Goal: Information Seeking & Learning: Learn about a topic

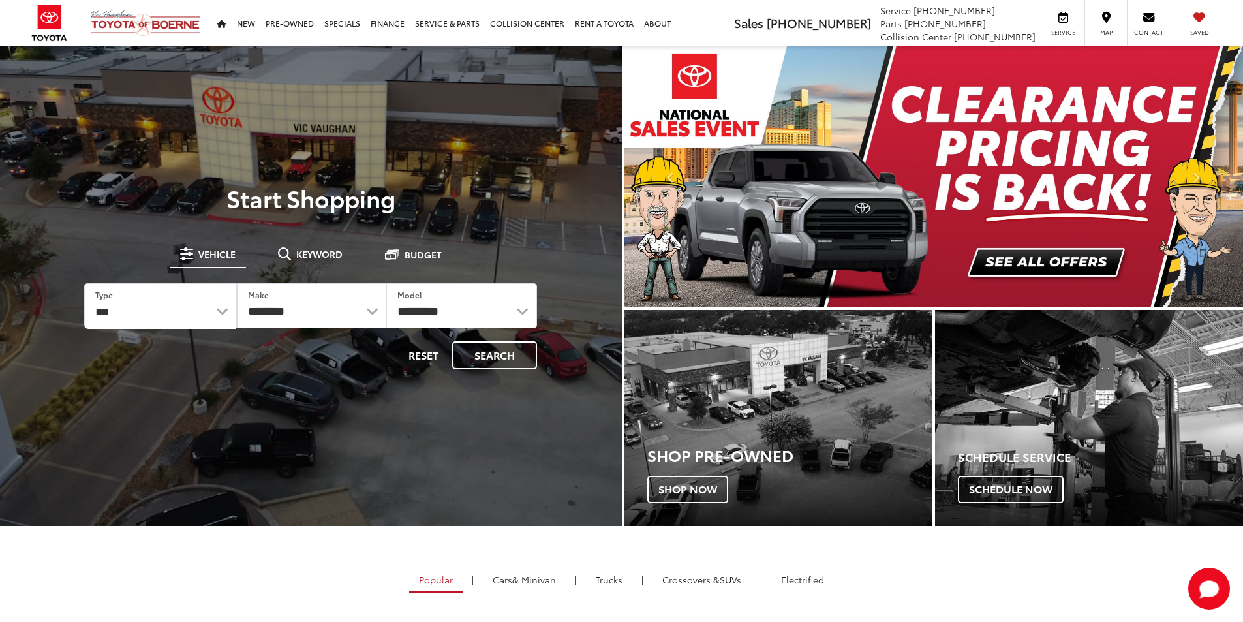
select select "******"
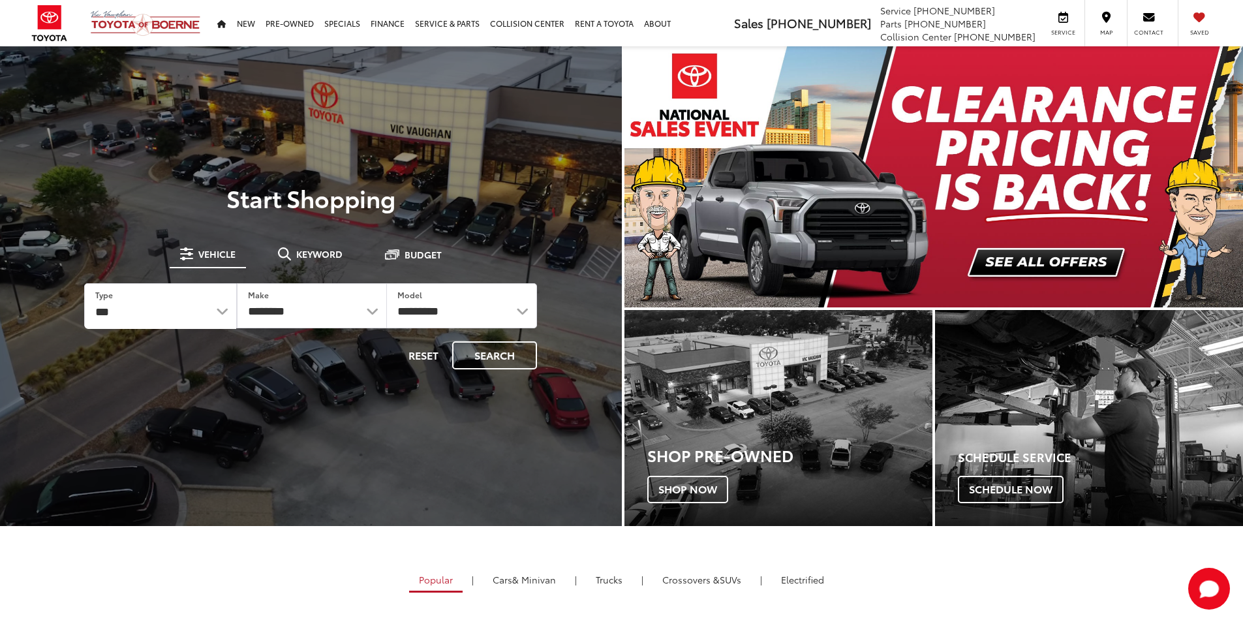
click at [85, 284] on select "*** *** **** *********" at bounding box center [160, 306] width 151 height 45
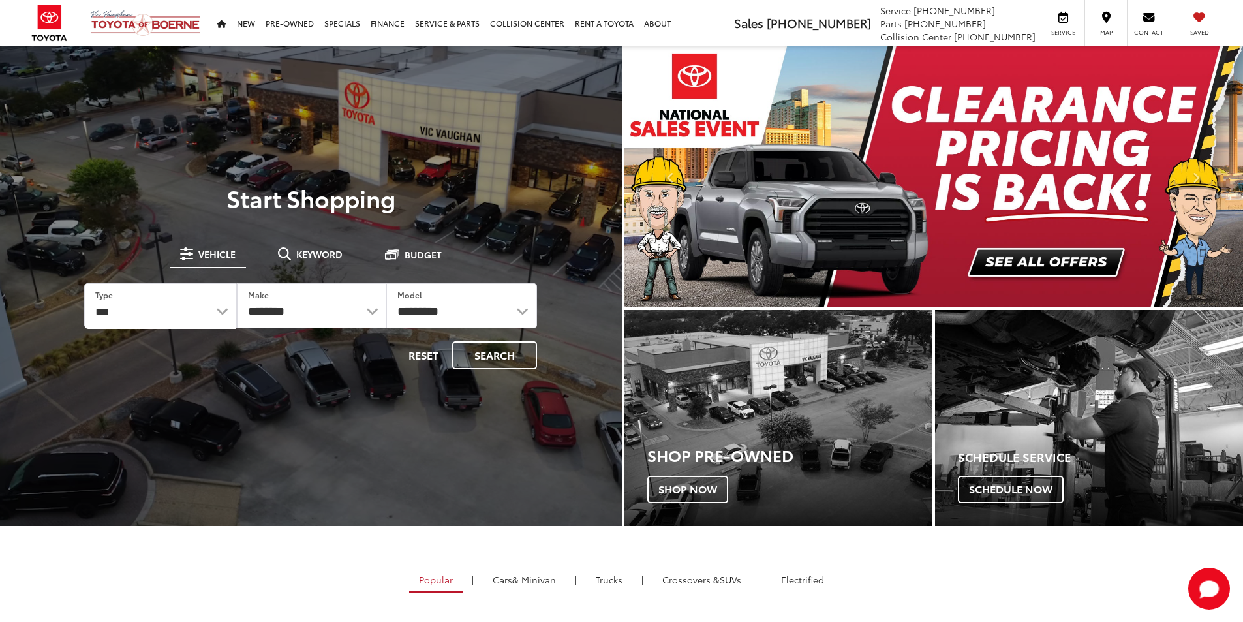
select select "******"
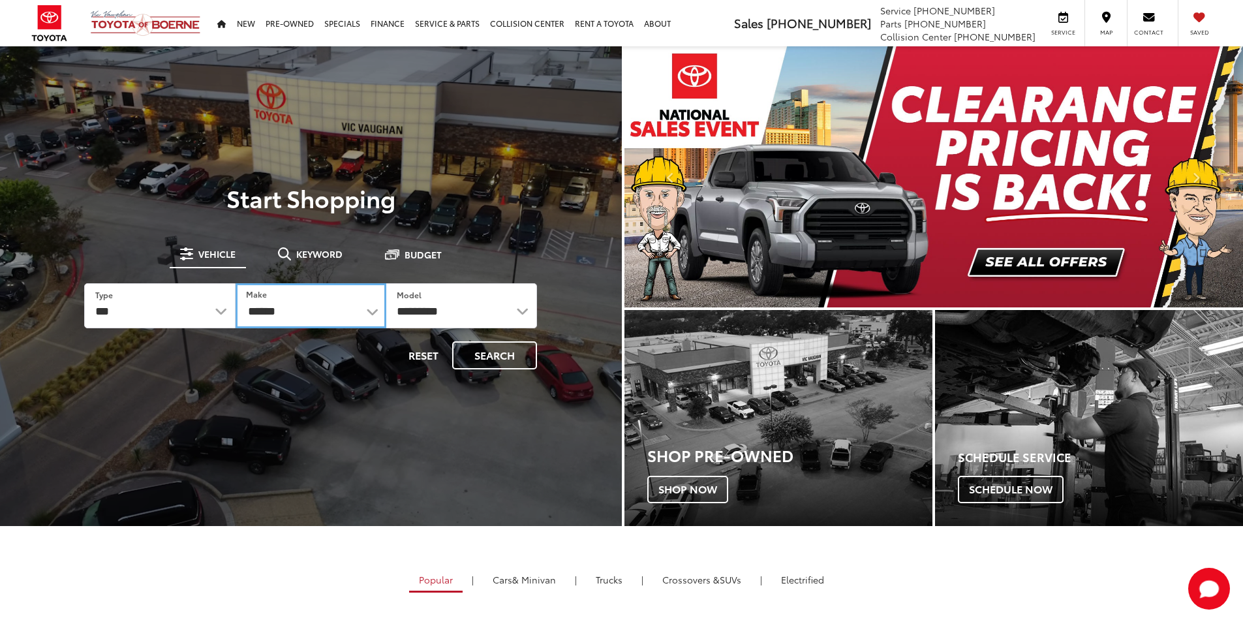
click at [371, 310] on select "******** ******" at bounding box center [310, 305] width 151 height 45
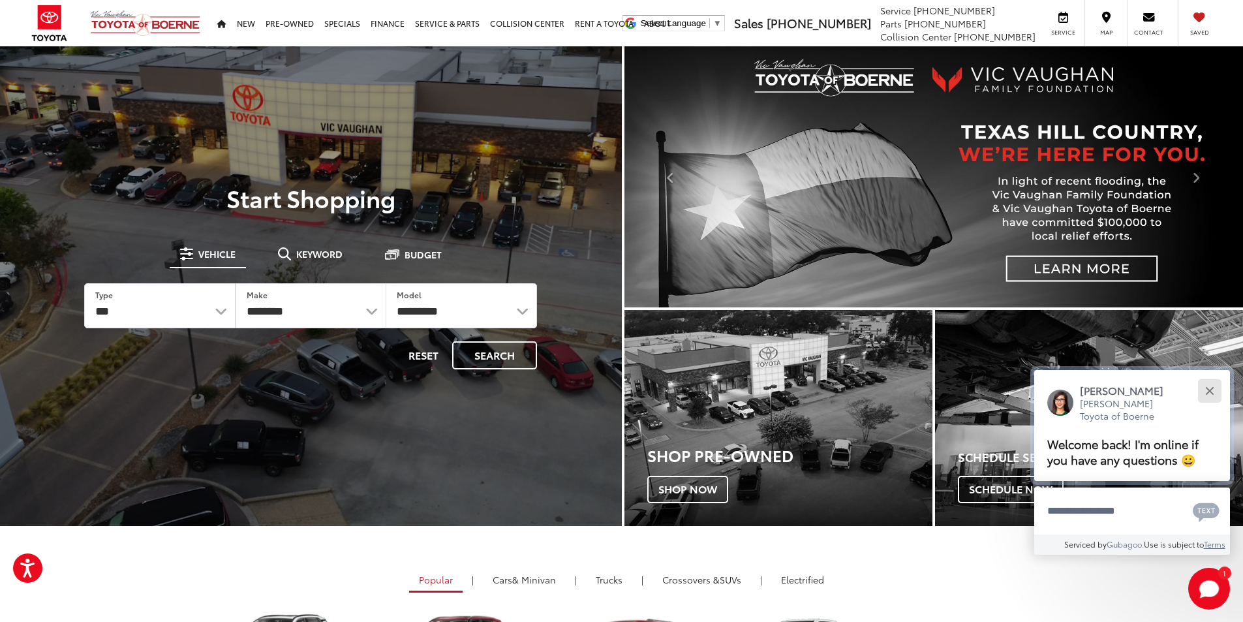
click at [1209, 393] on button "Close" at bounding box center [1209, 390] width 28 height 28
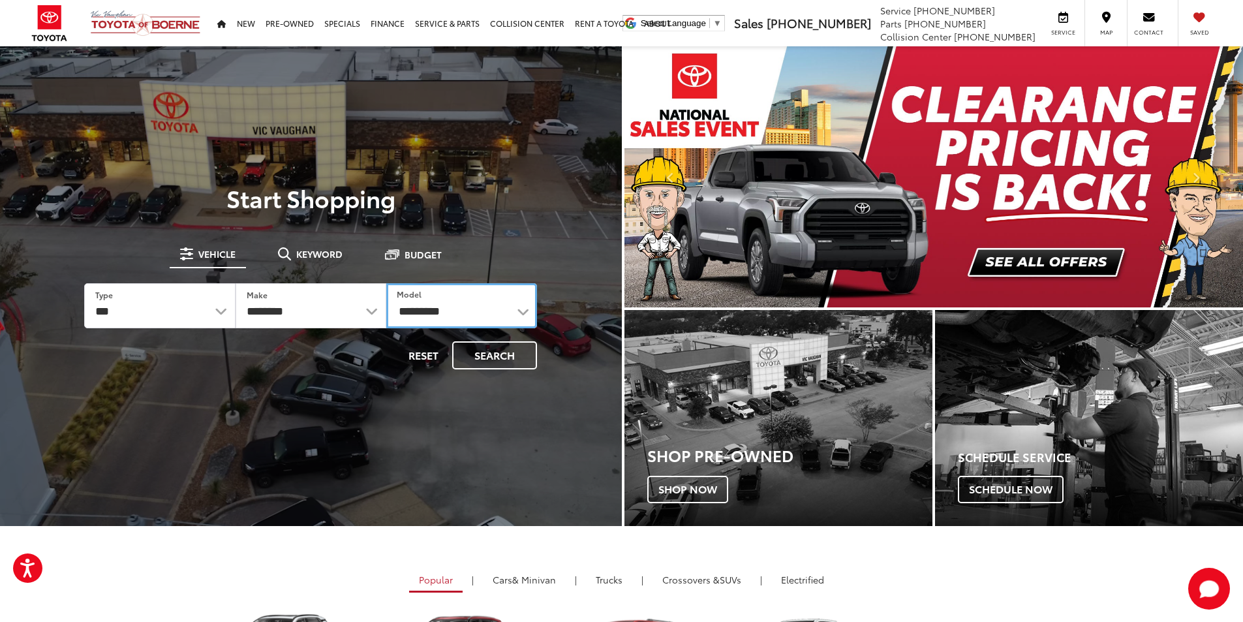
click at [517, 283] on select "**********" at bounding box center [461, 305] width 151 height 45
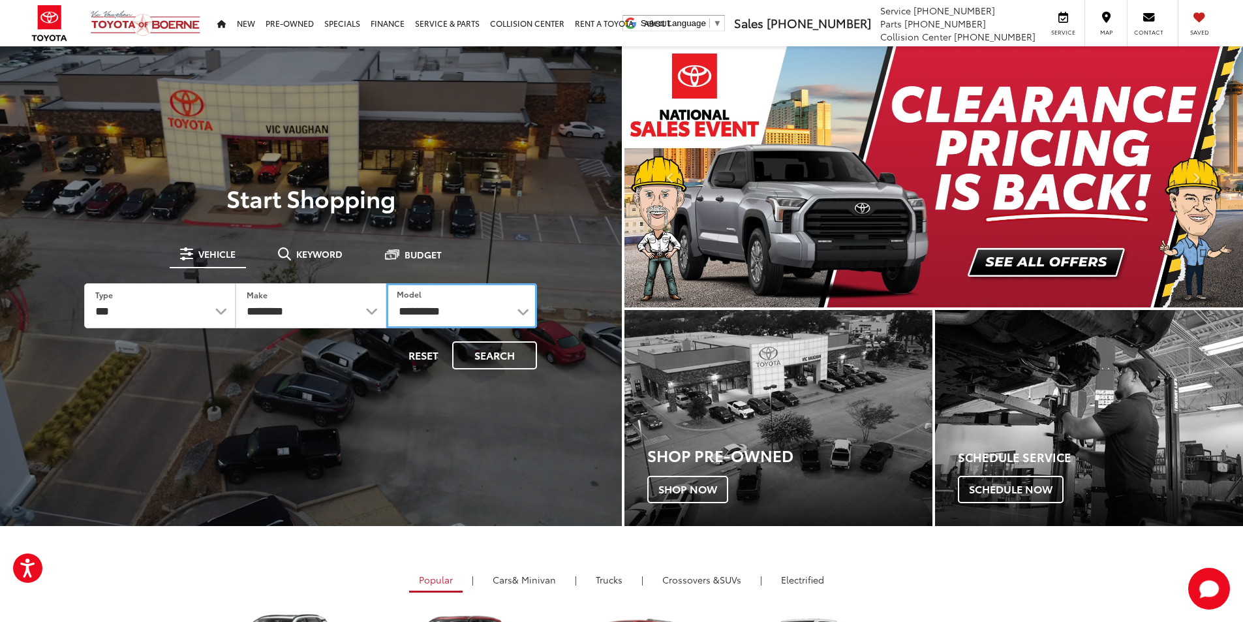
select select "*****"
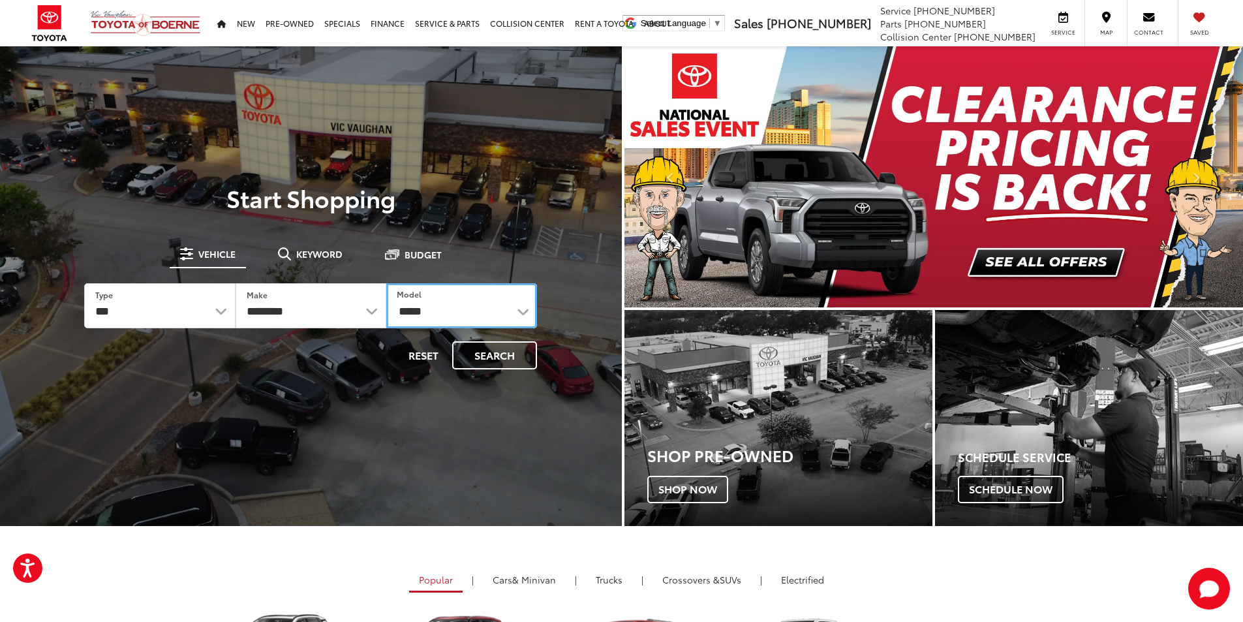
click at [386, 283] on select "**********" at bounding box center [461, 305] width 151 height 45
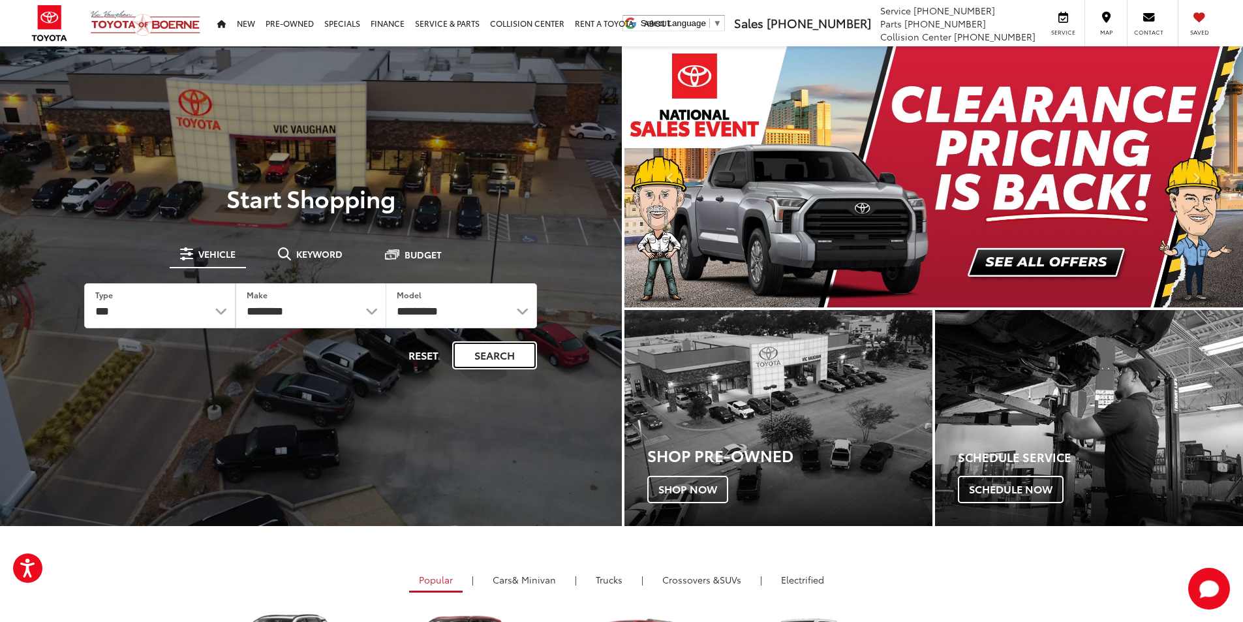
click at [485, 348] on button "Search" at bounding box center [494, 355] width 85 height 28
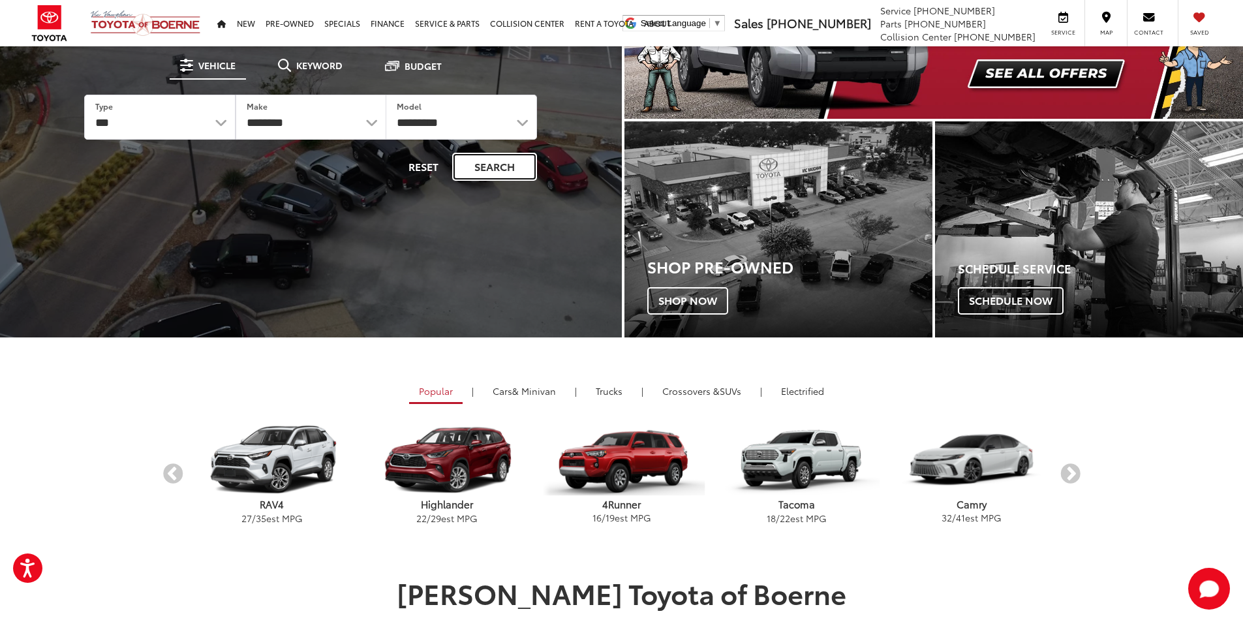
scroll to position [261, 0]
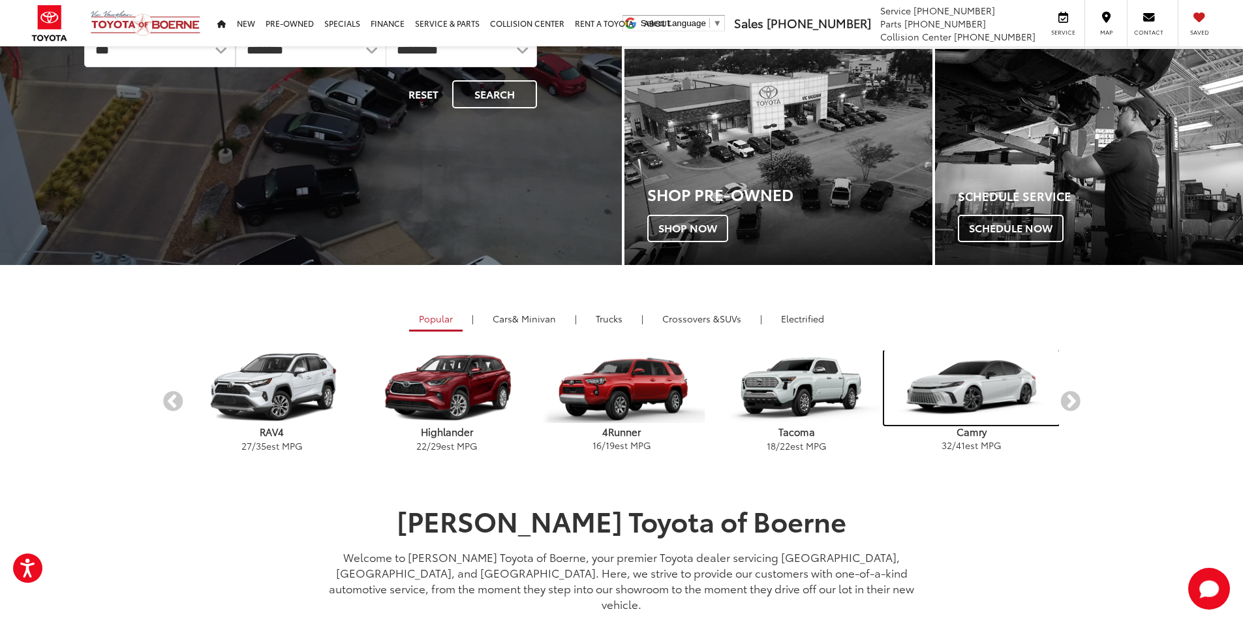
click at [1017, 387] on img "carousel" at bounding box center [971, 387] width 175 height 74
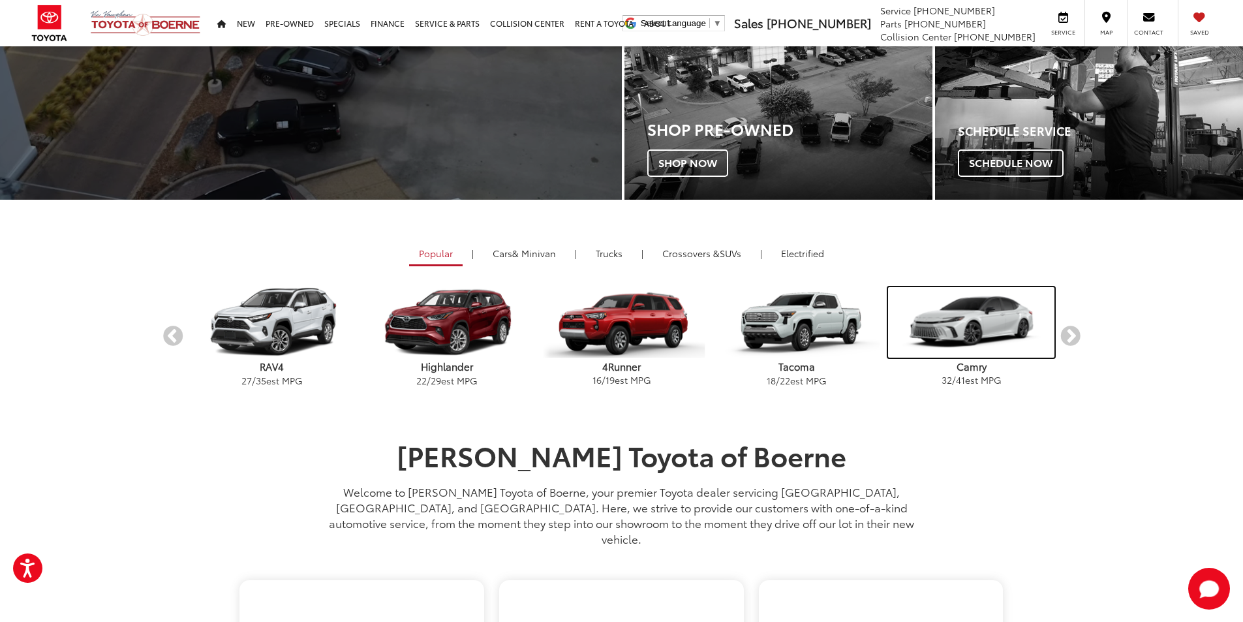
scroll to position [587, 0]
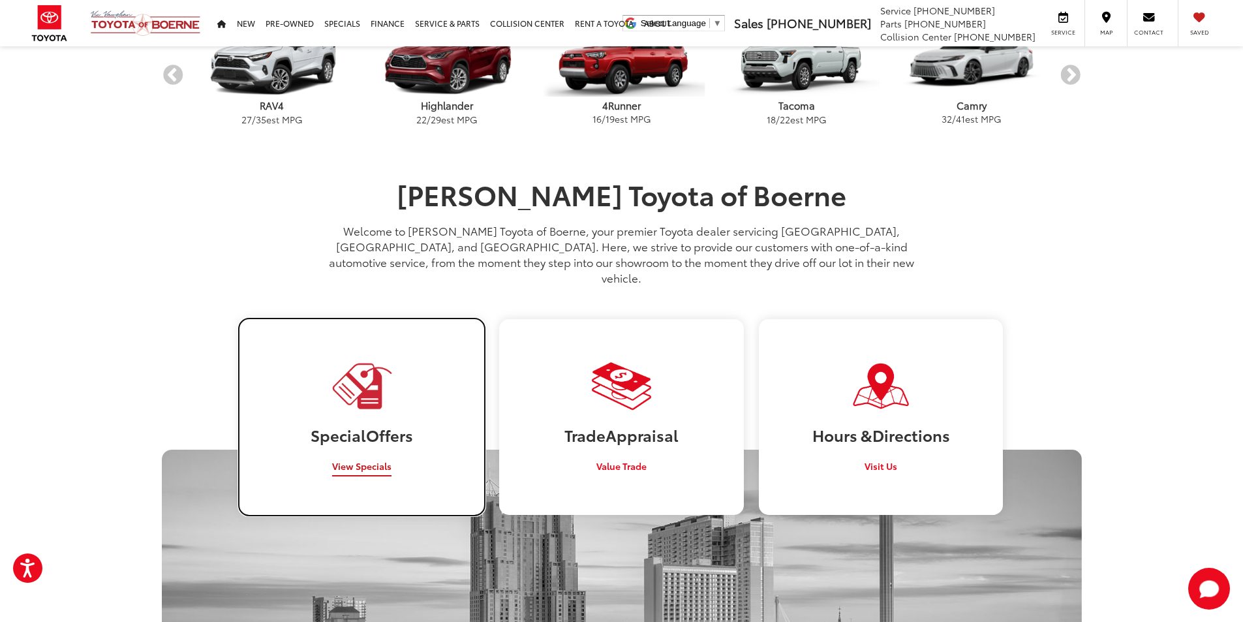
click at [421, 377] on link "Special Offers View Specials" at bounding box center [361, 416] width 244 height 195
click at [363, 459] on span "View Specials" at bounding box center [361, 465] width 59 height 13
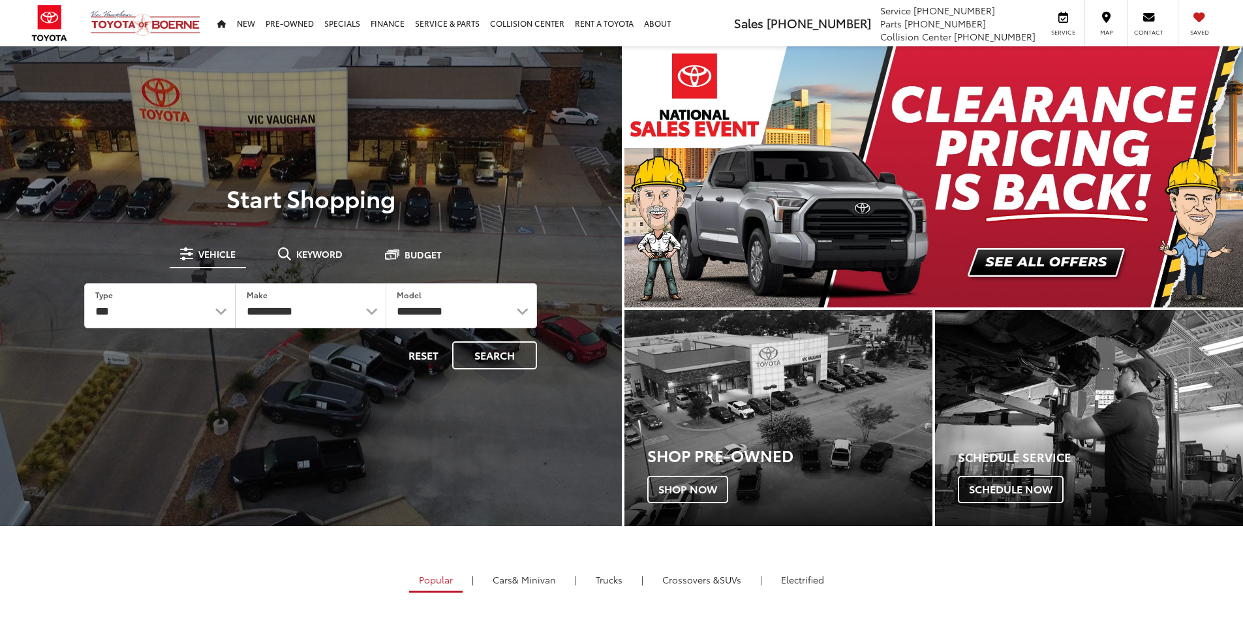
select select "******"
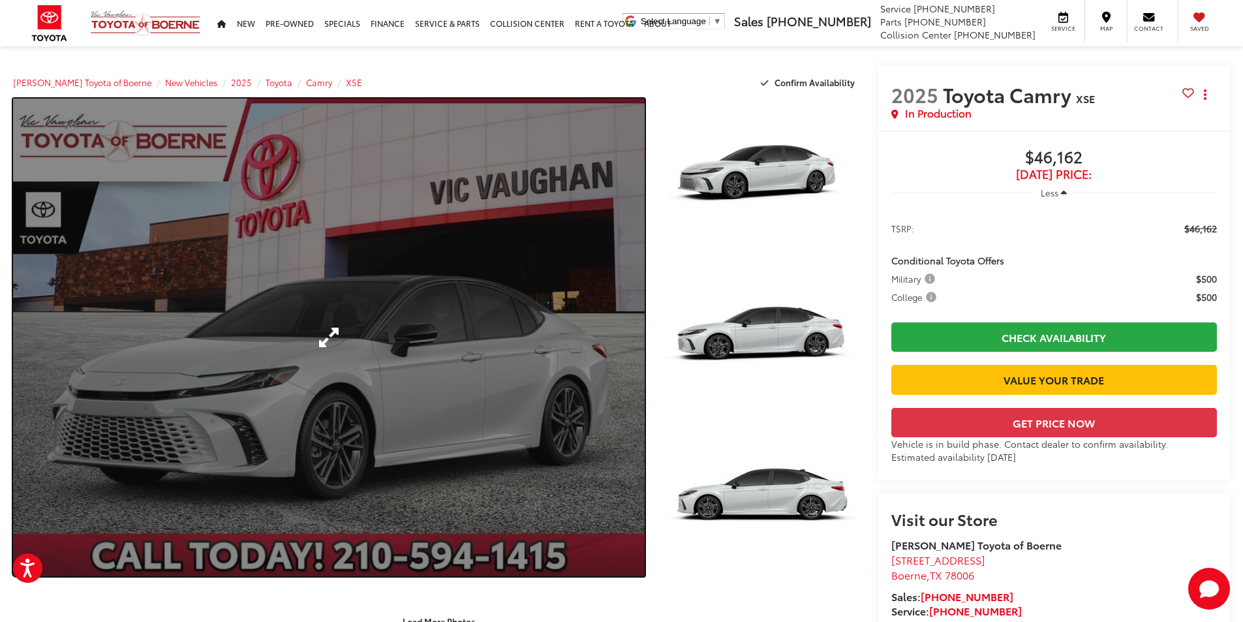
click at [506, 331] on link "Expand Photo 0" at bounding box center [328, 336] width 631 height 477
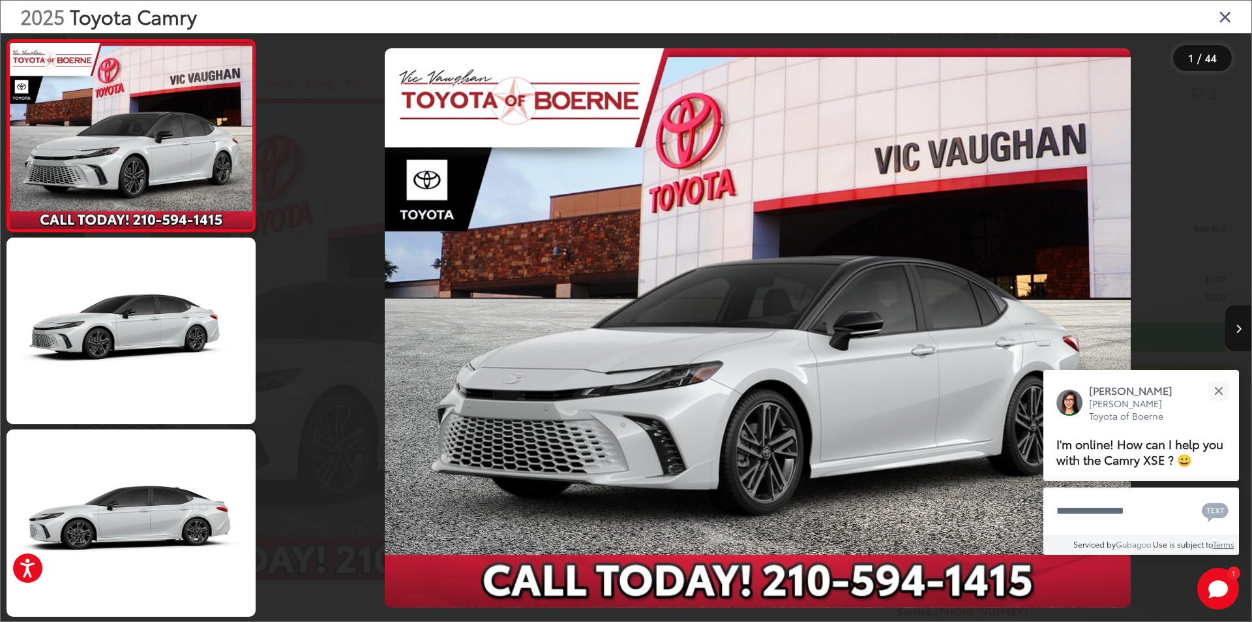
click at [1240, 324] on icon "Next image" at bounding box center [1239, 328] width 6 height 9
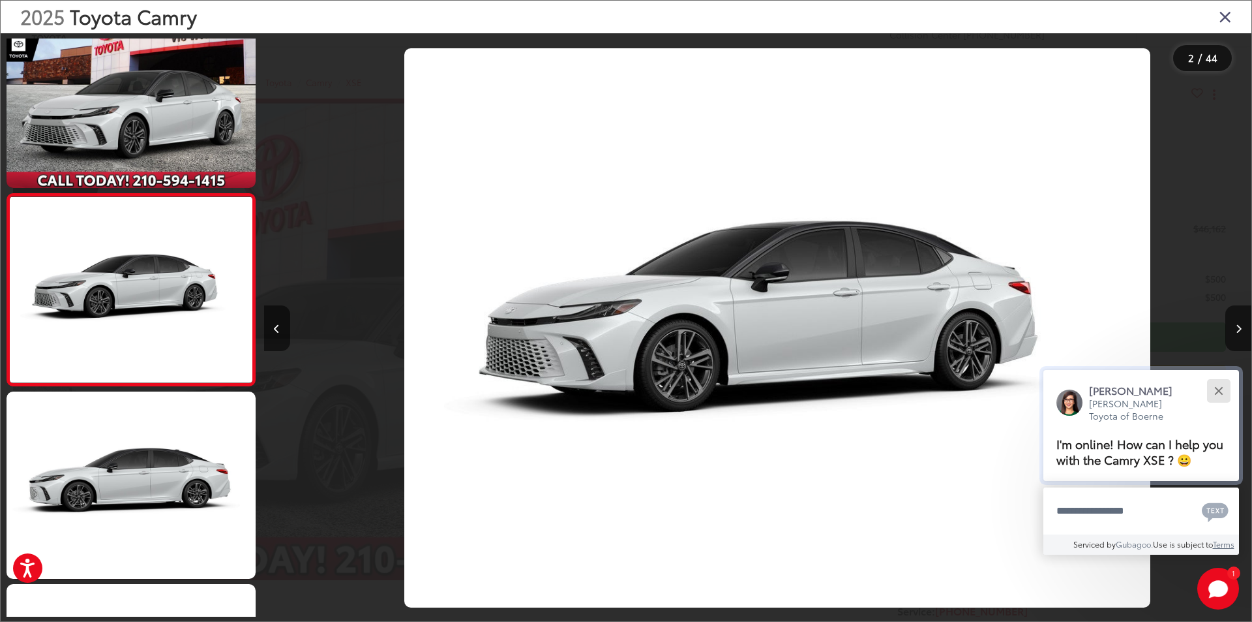
scroll to position [0, 987]
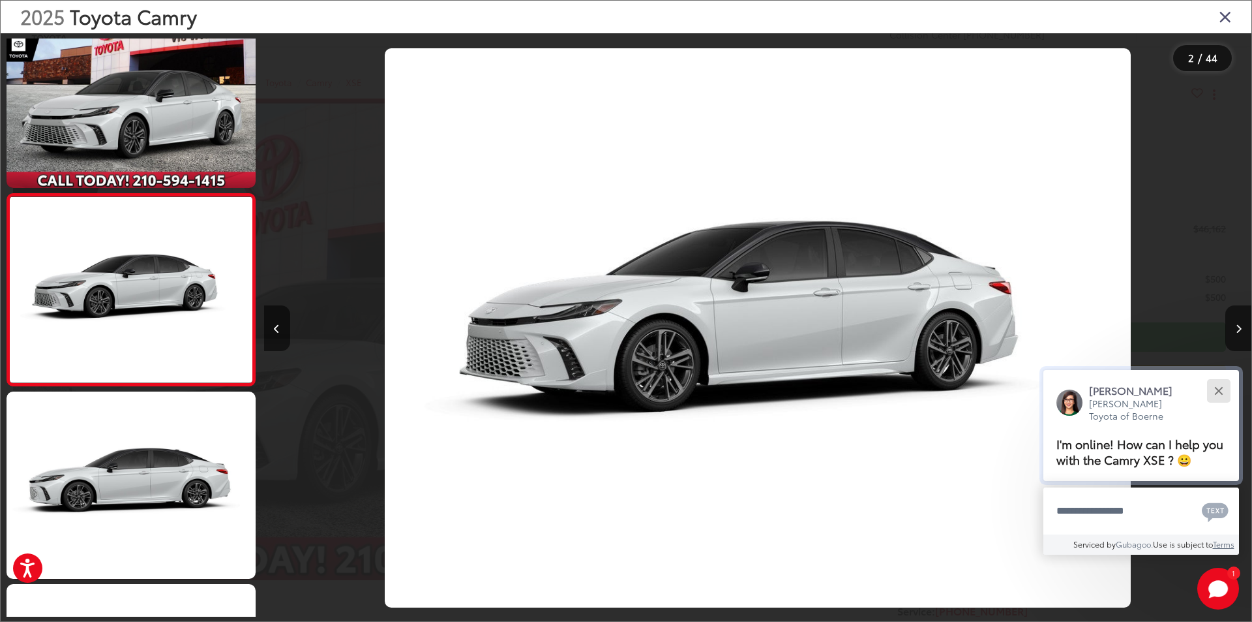
click at [1222, 390] on button "Close" at bounding box center [1219, 390] width 28 height 28
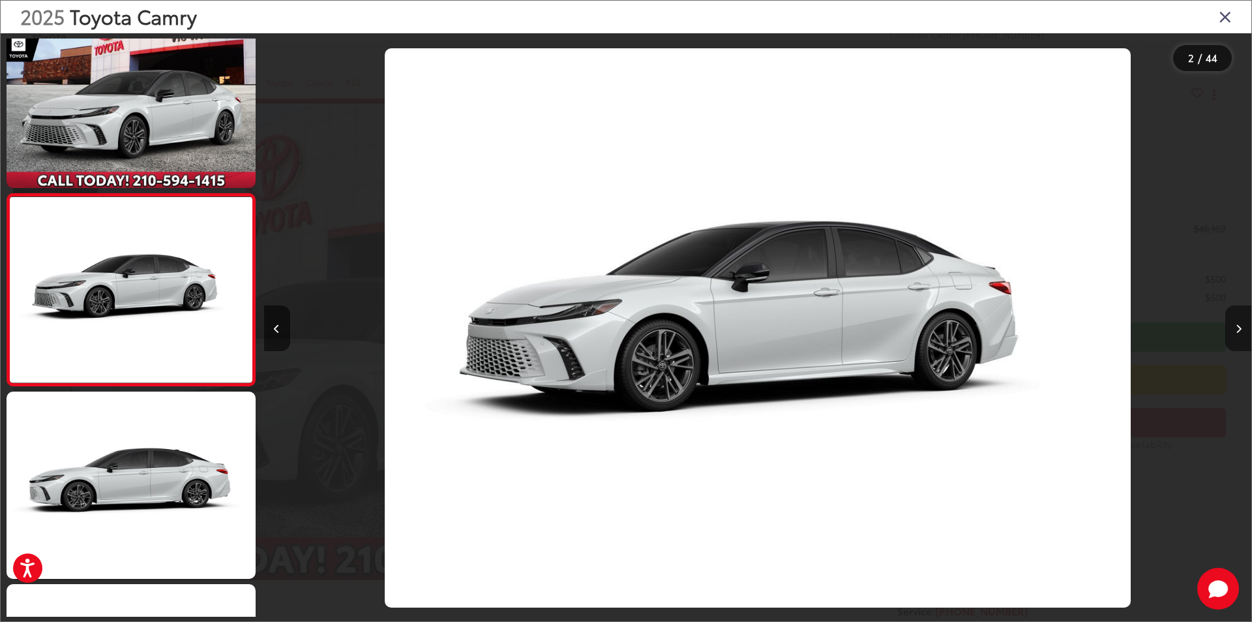
click at [1233, 337] on button "Next image" at bounding box center [1239, 328] width 26 height 46
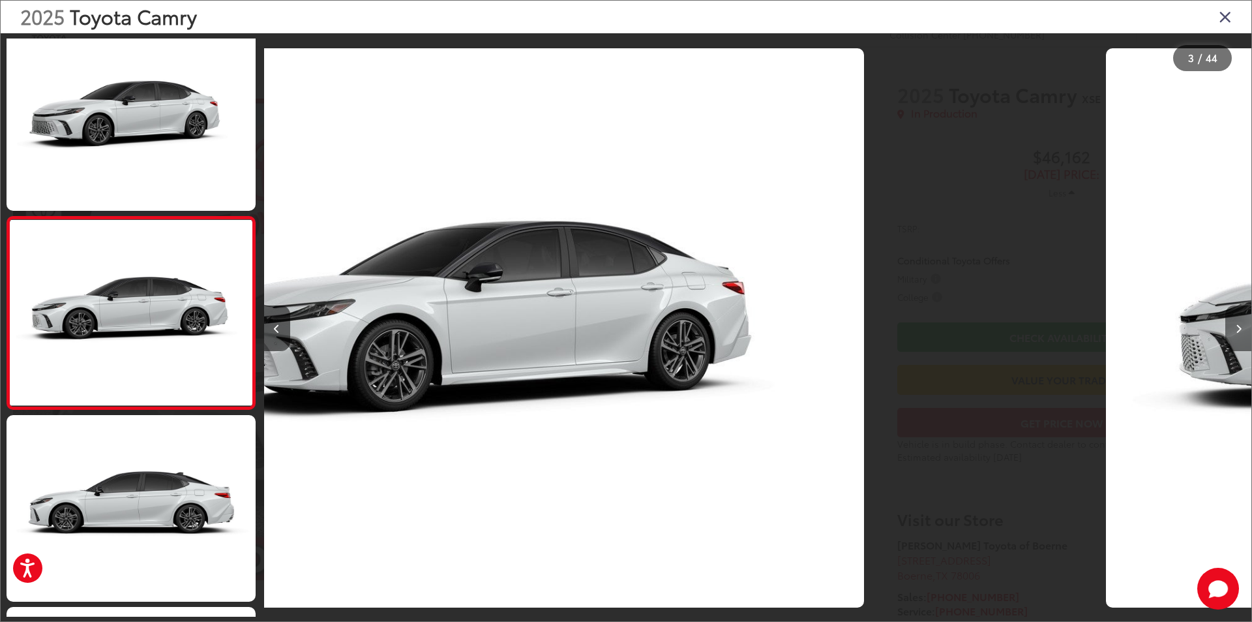
scroll to position [230, 0]
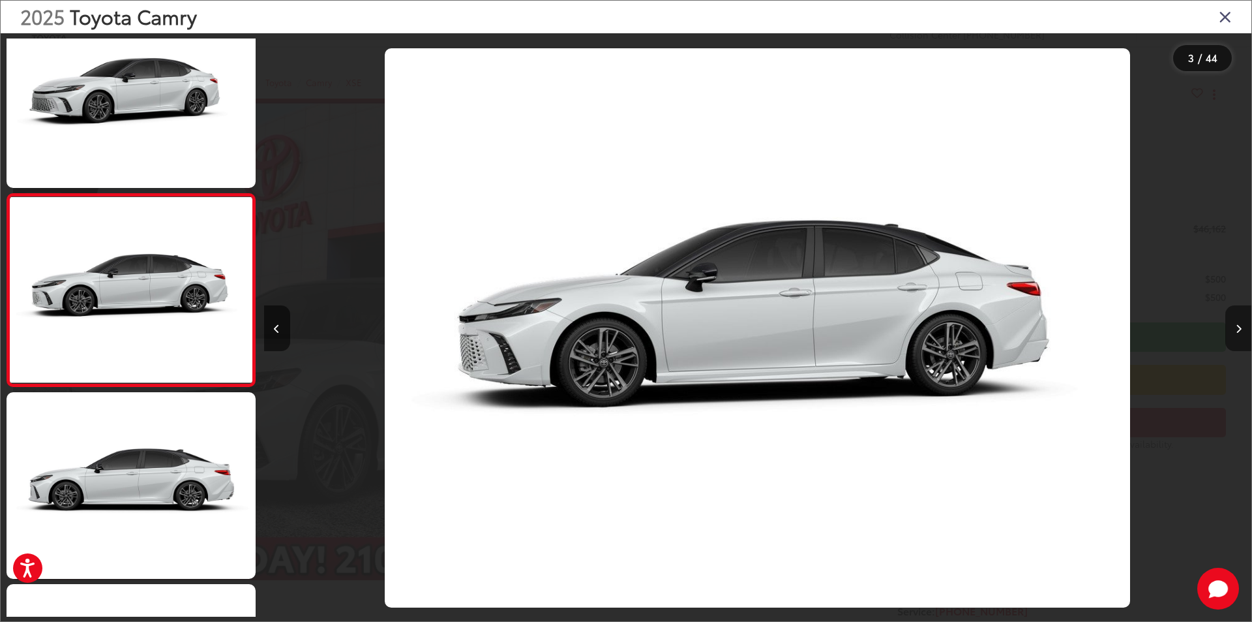
click at [1233, 337] on button "Next image" at bounding box center [1239, 328] width 26 height 46
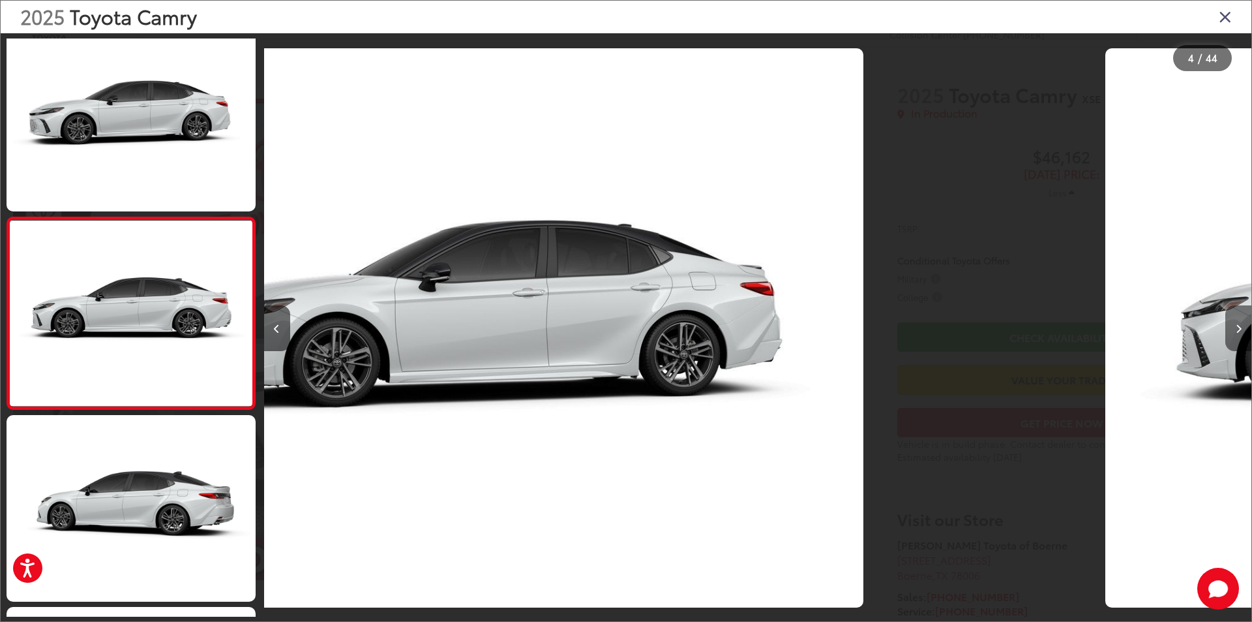
scroll to position [422, 0]
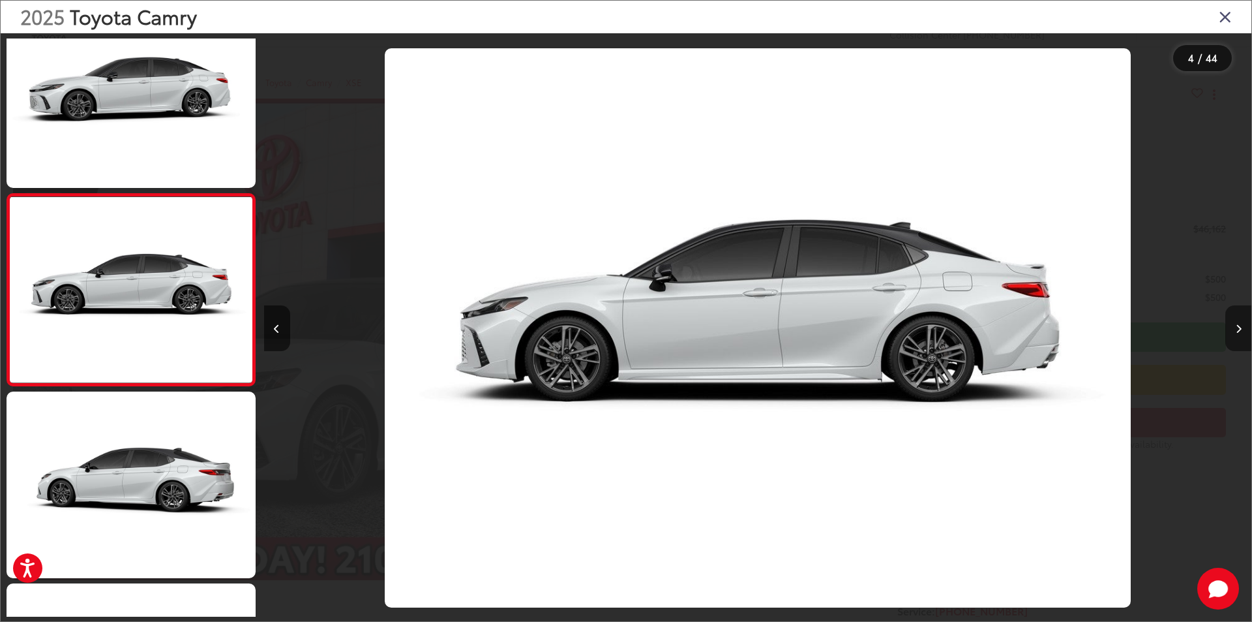
click at [1233, 337] on button "Next image" at bounding box center [1239, 328] width 26 height 46
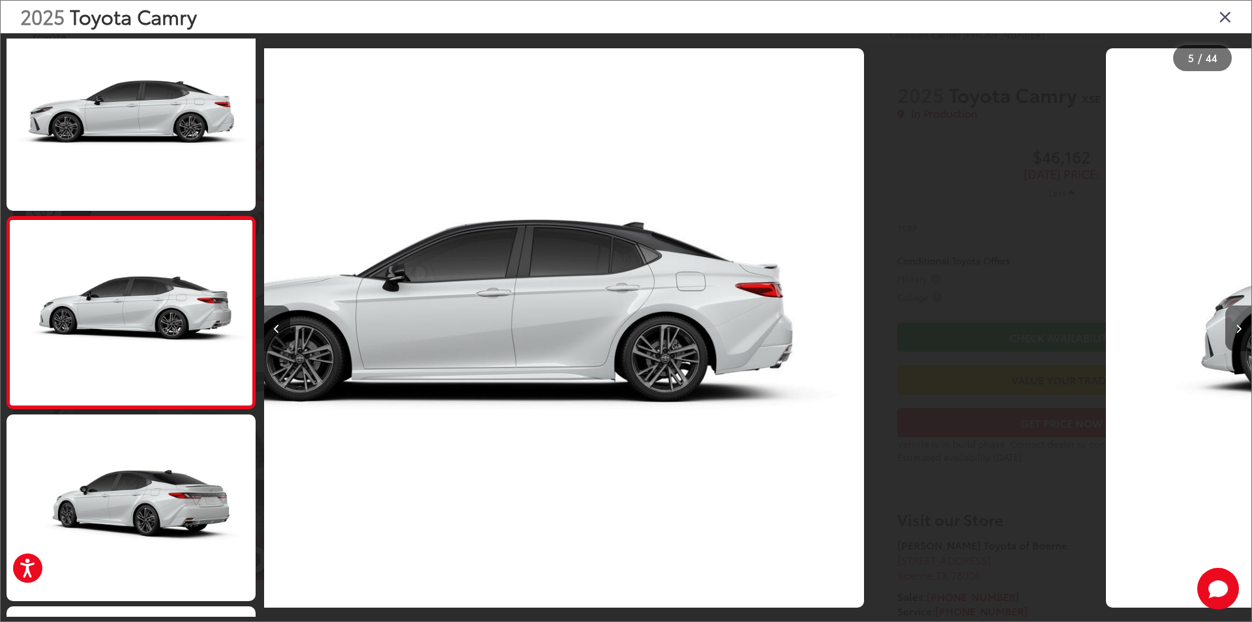
scroll to position [614, 0]
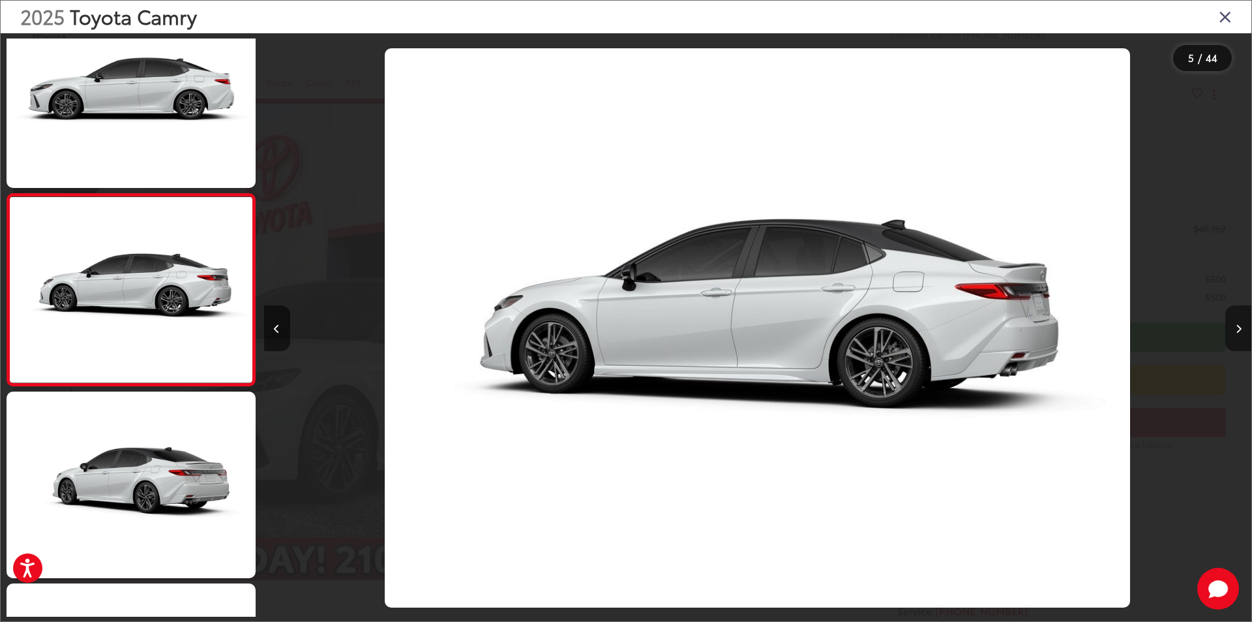
click at [1233, 337] on button "Next image" at bounding box center [1239, 328] width 26 height 46
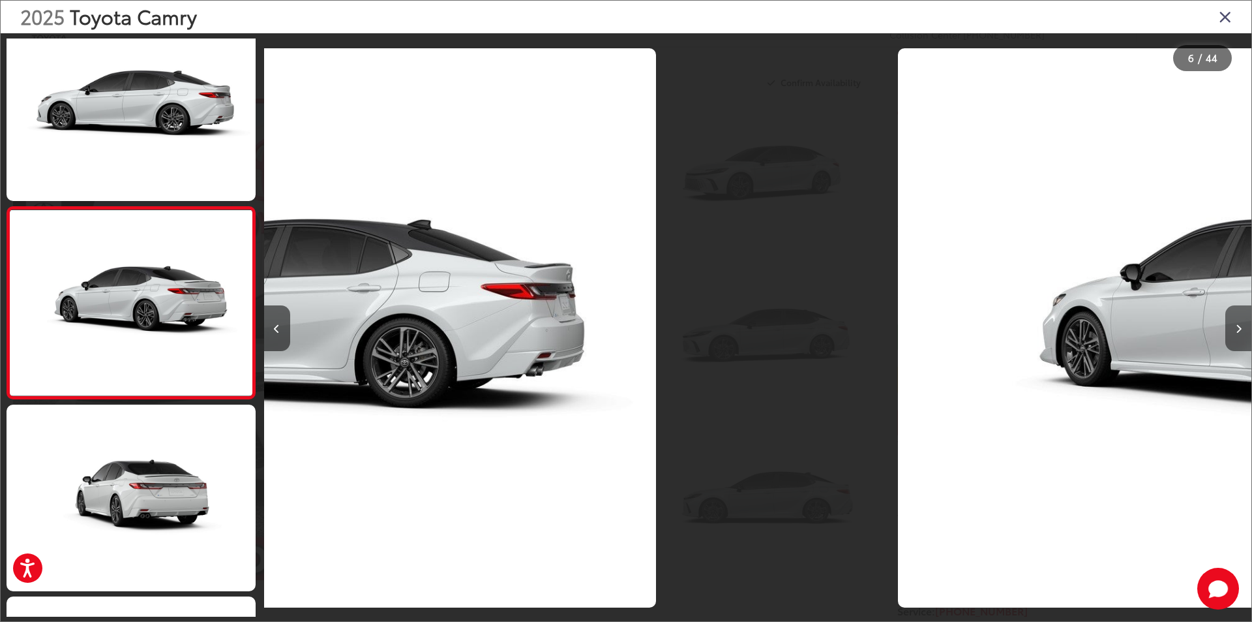
scroll to position [806, 0]
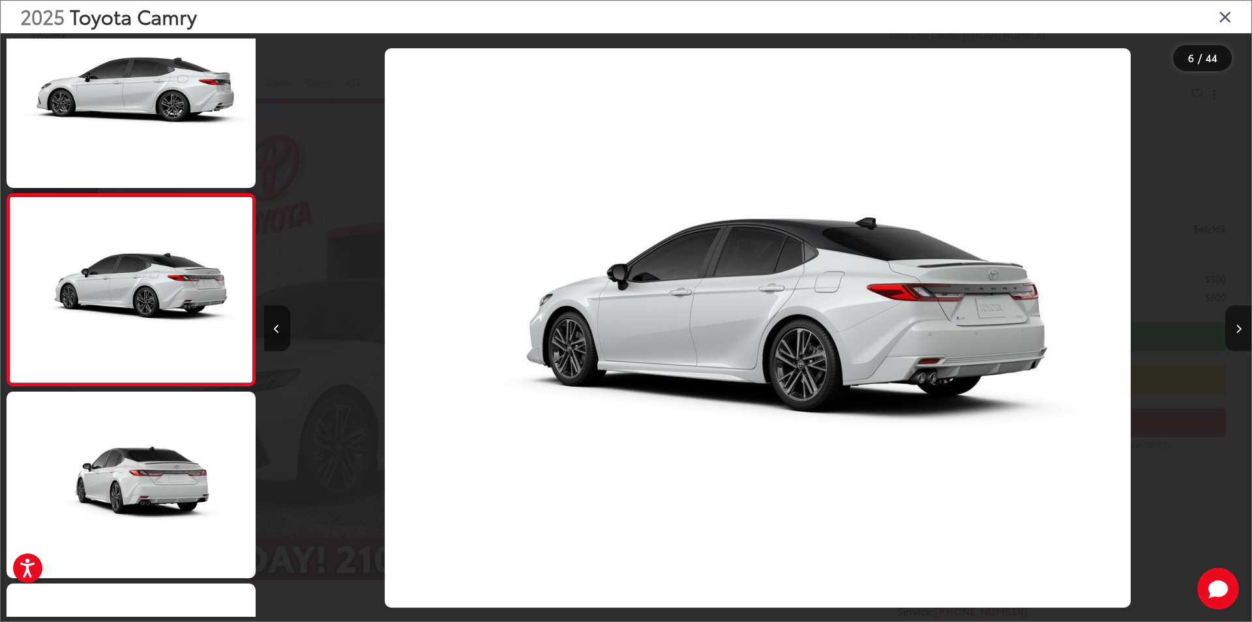
click at [1233, 337] on button "Next image" at bounding box center [1239, 328] width 26 height 46
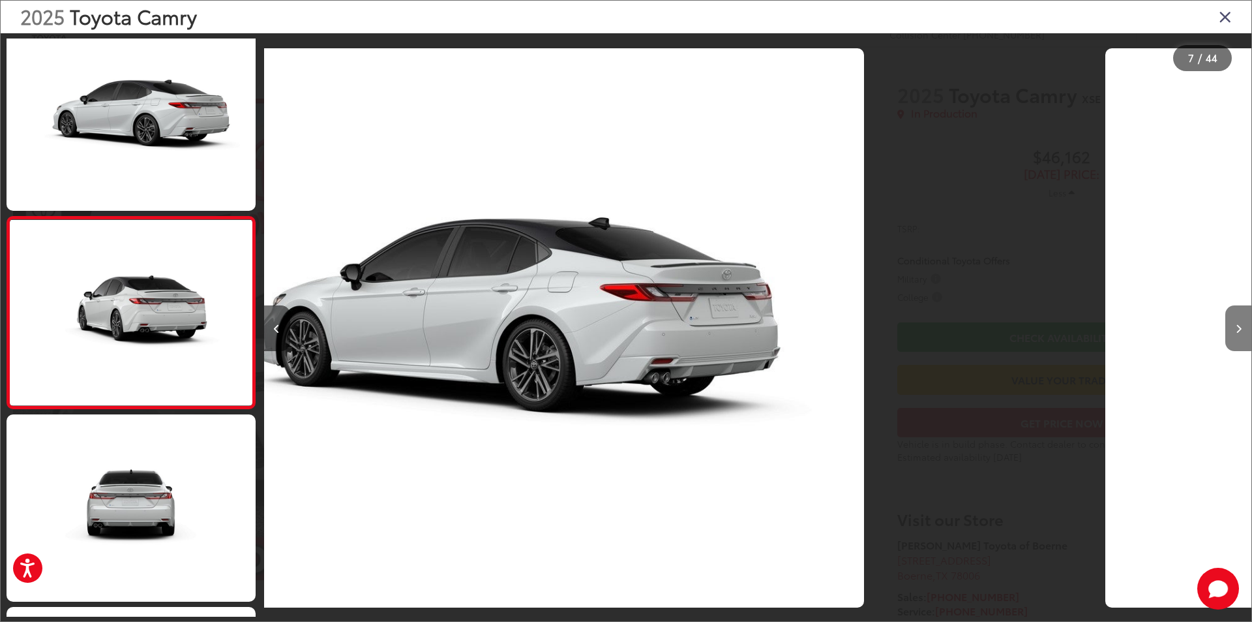
scroll to position [997, 0]
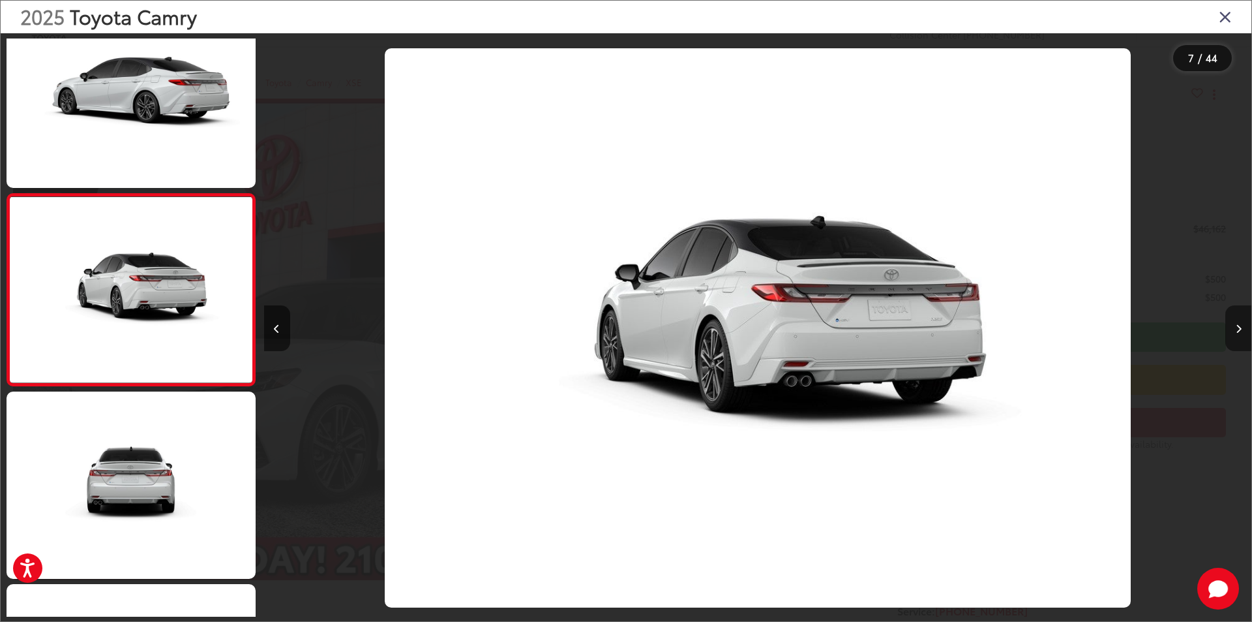
click at [1233, 337] on button "Next image" at bounding box center [1239, 328] width 26 height 46
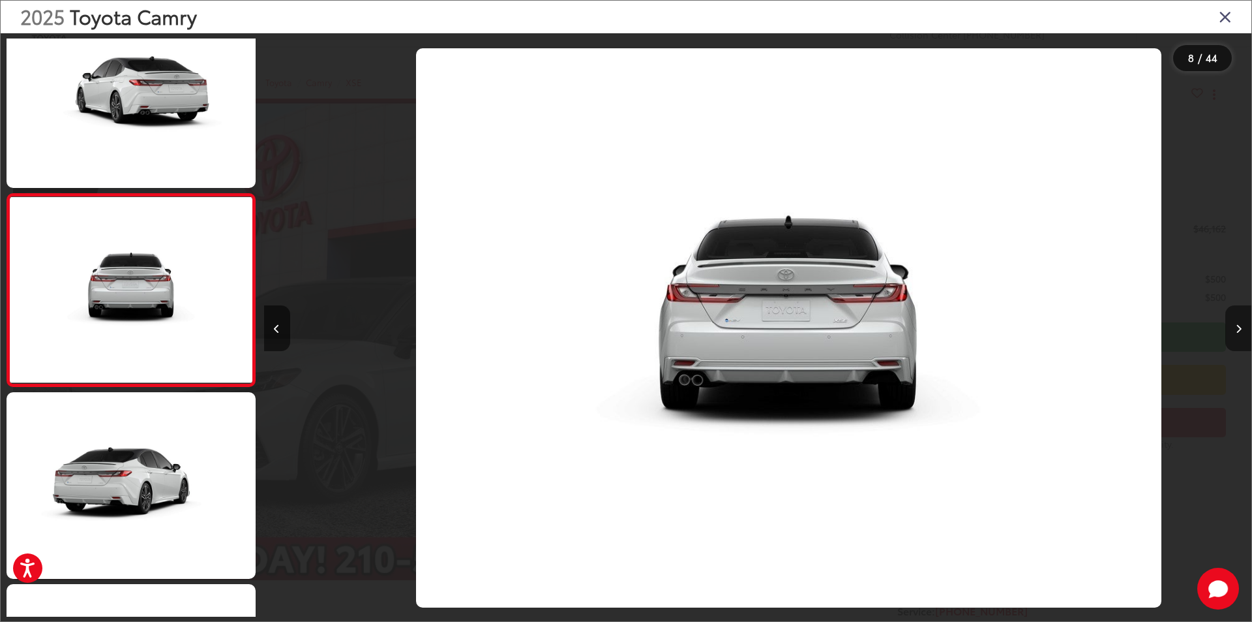
scroll to position [0, 6914]
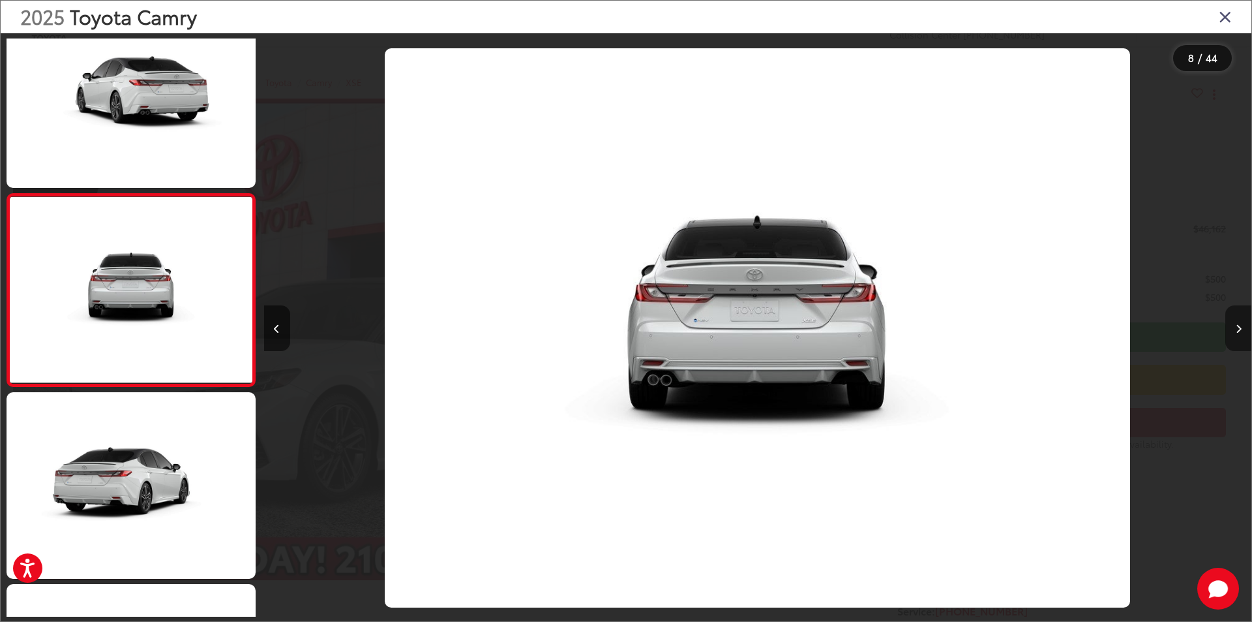
click at [1233, 337] on button "Next image" at bounding box center [1239, 328] width 26 height 46
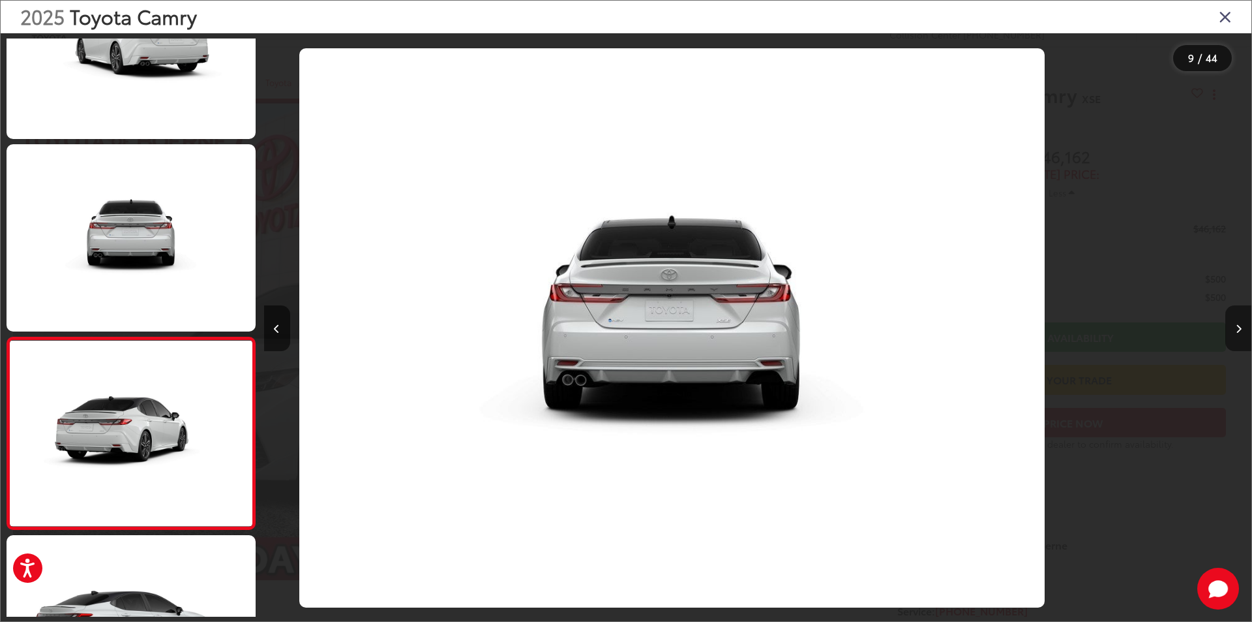
scroll to position [0, 0]
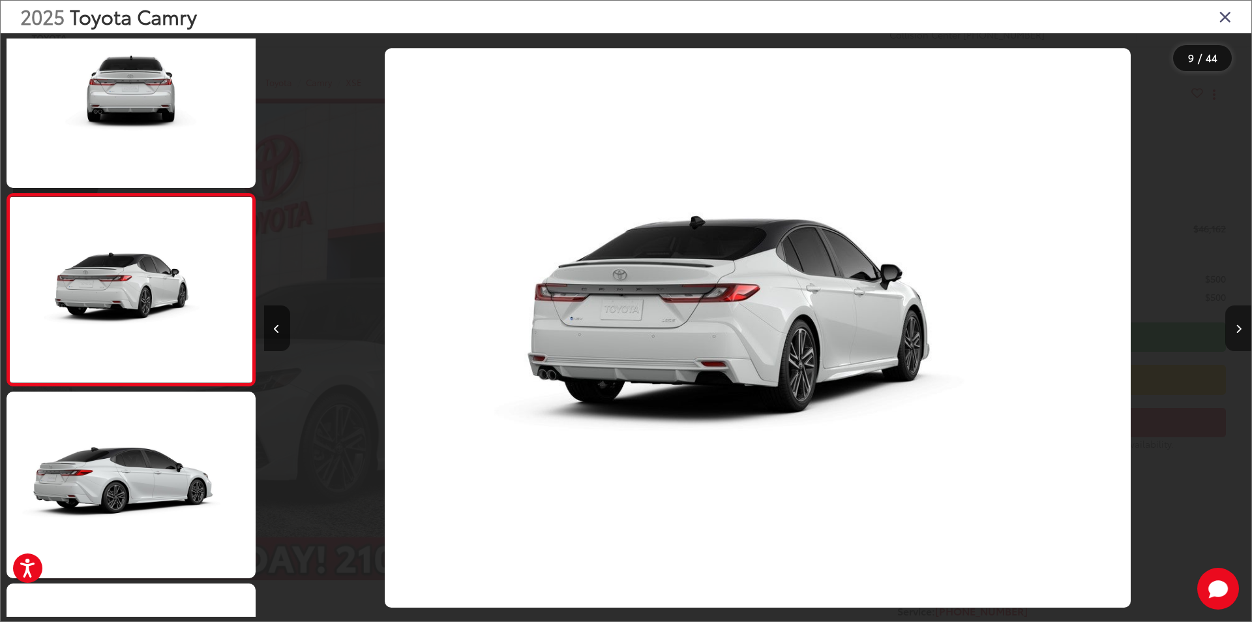
click at [1233, 337] on button "Next image" at bounding box center [1239, 328] width 26 height 46
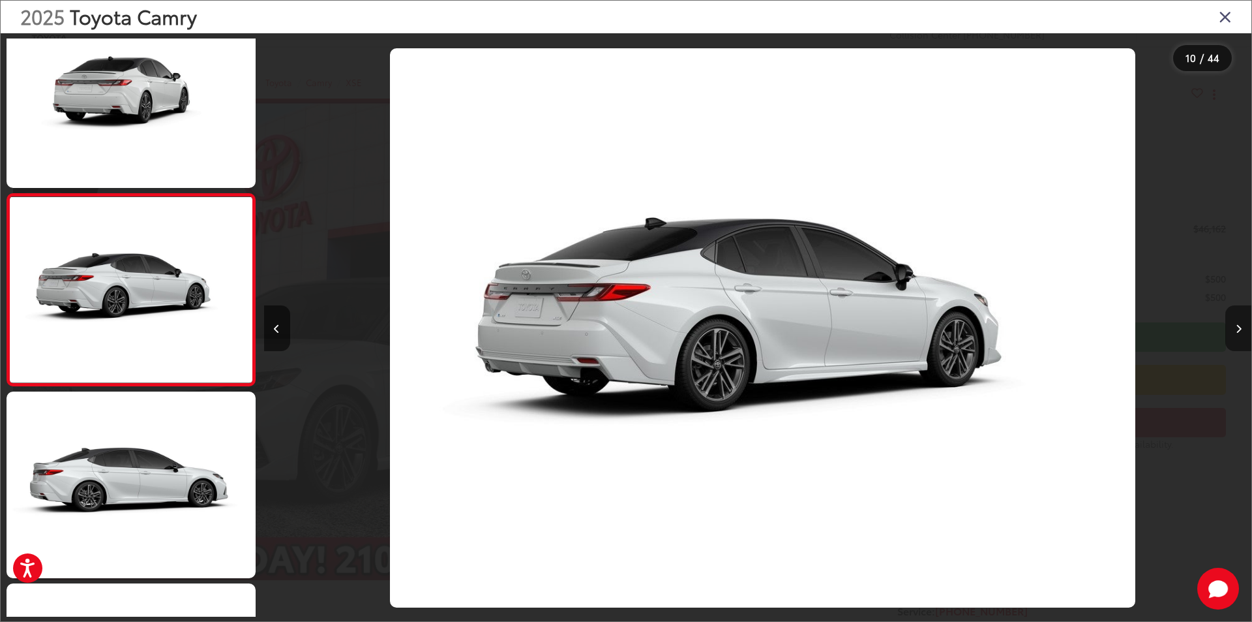
click at [1233, 337] on button "Next image" at bounding box center [1239, 328] width 26 height 46
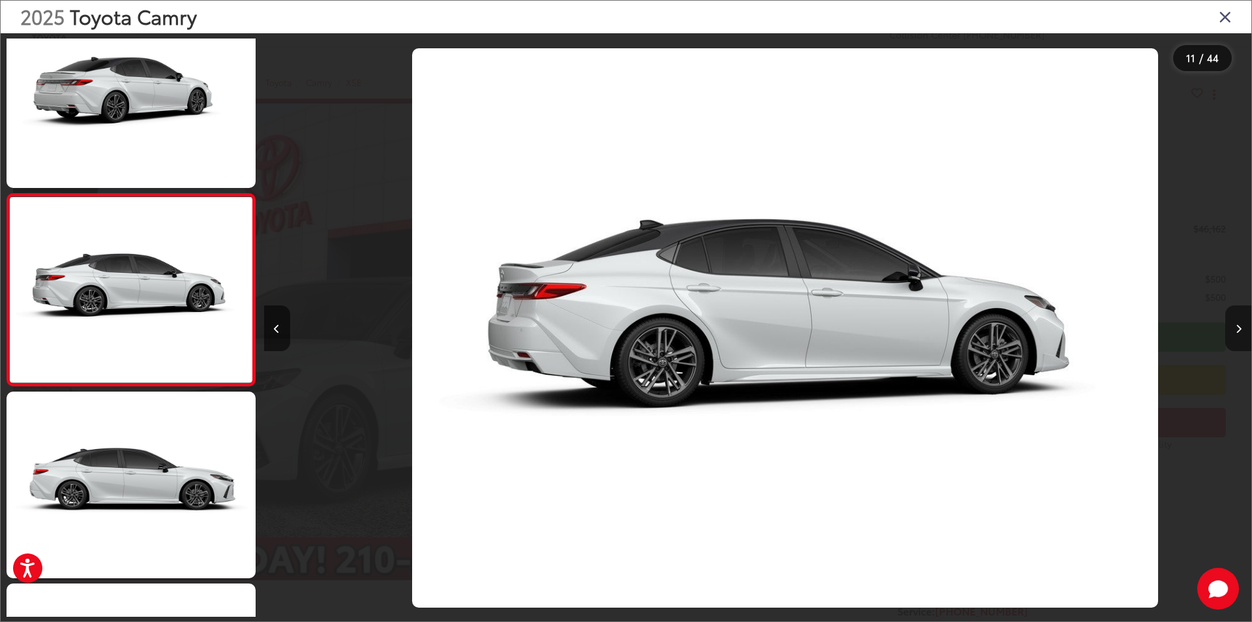
click at [1233, 337] on button "Next image" at bounding box center [1239, 328] width 26 height 46
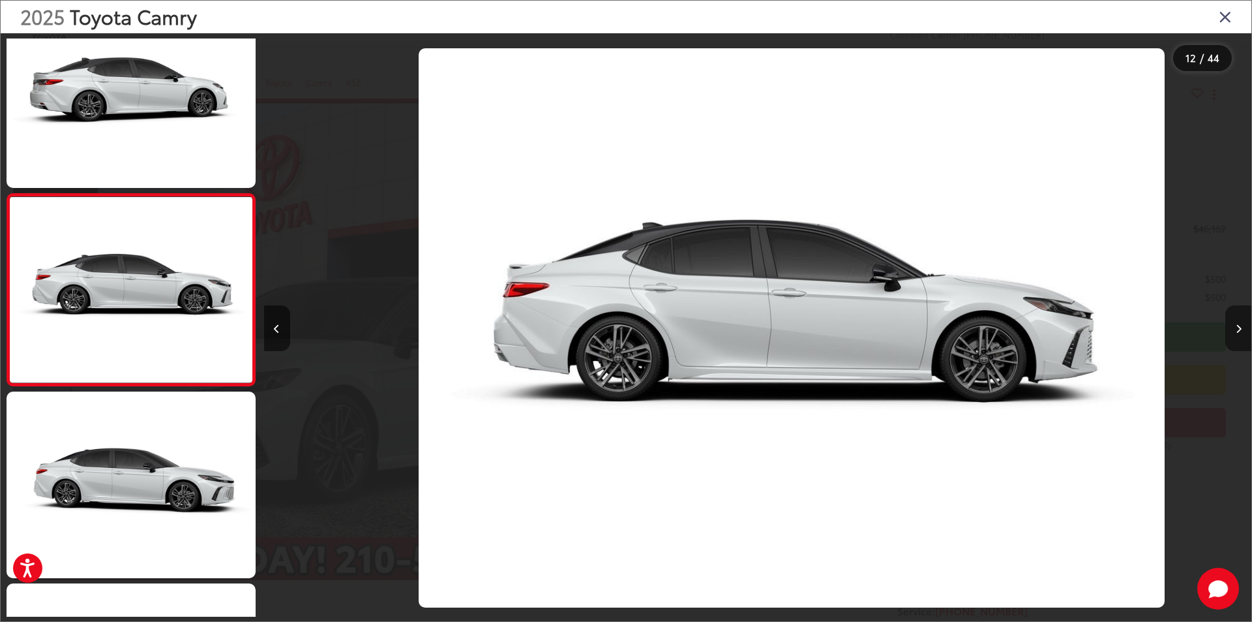
click at [1233, 337] on button "Next image" at bounding box center [1239, 328] width 26 height 46
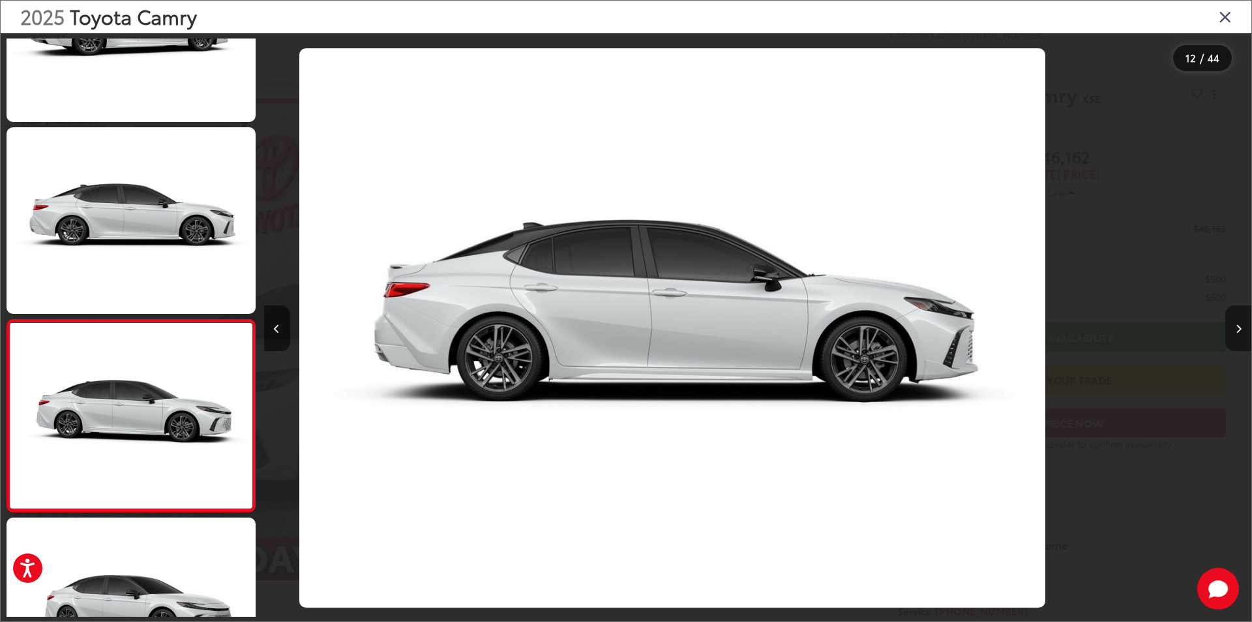
click at [1233, 337] on button "Next image" at bounding box center [1239, 328] width 26 height 46
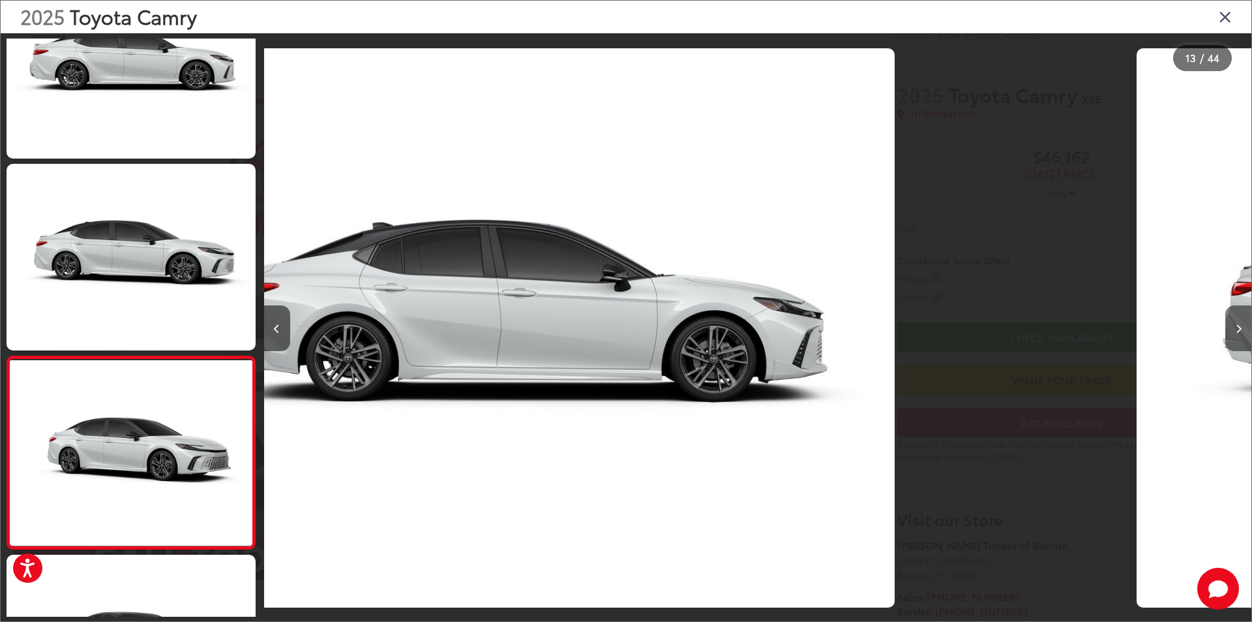
click at [1233, 337] on button "Next image" at bounding box center [1239, 328] width 26 height 46
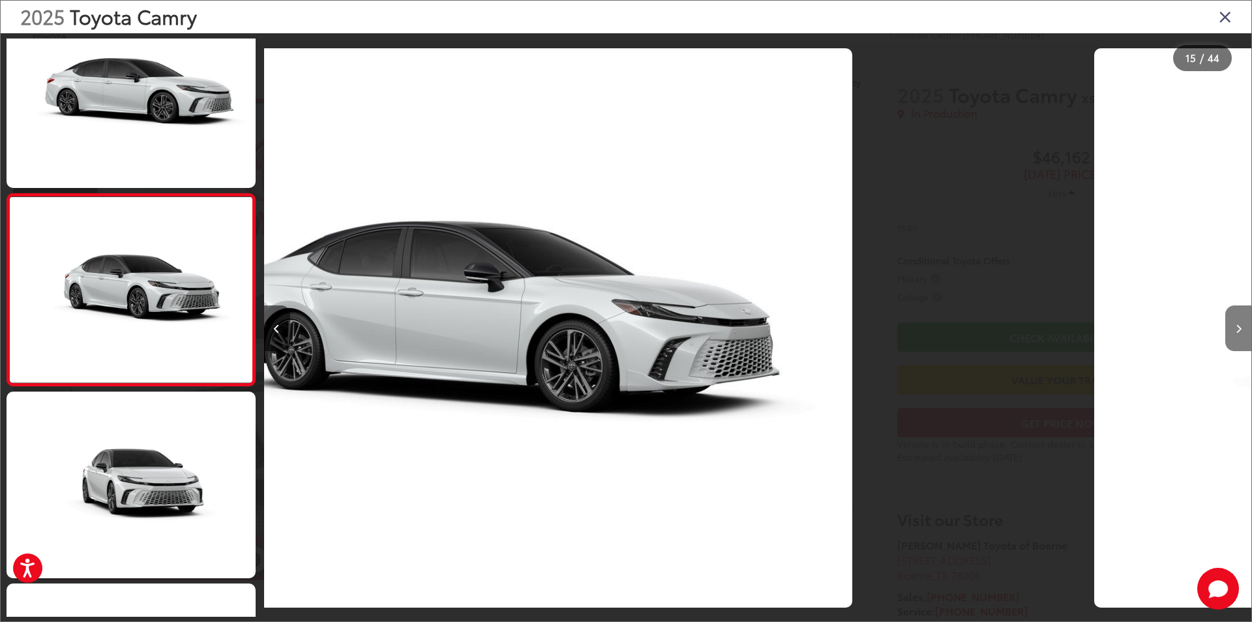
click at [1233, 337] on button "Next image" at bounding box center [1239, 328] width 26 height 46
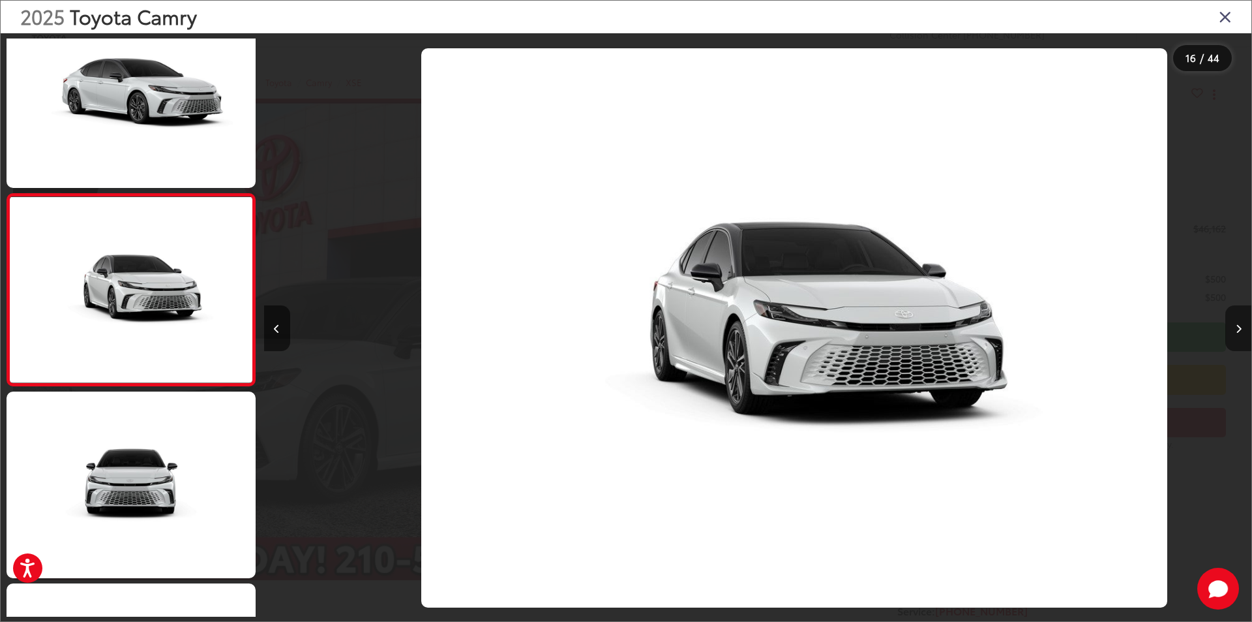
click at [1233, 337] on button "Next image" at bounding box center [1239, 328] width 26 height 46
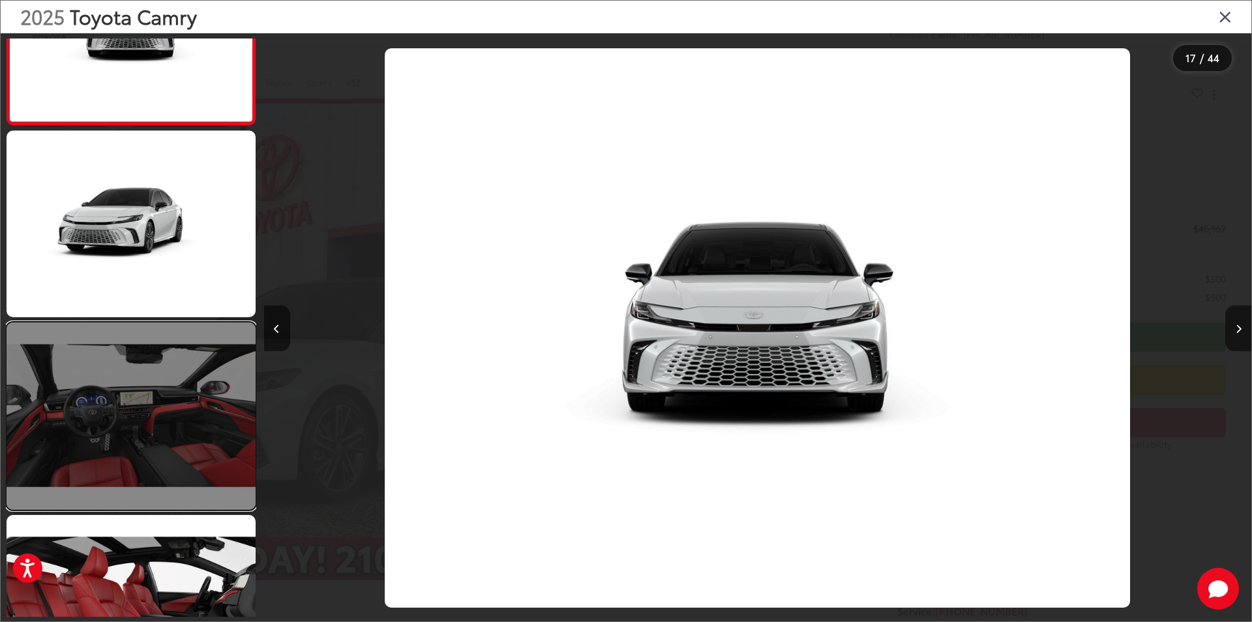
click at [151, 425] on link at bounding box center [131, 415] width 249 height 187
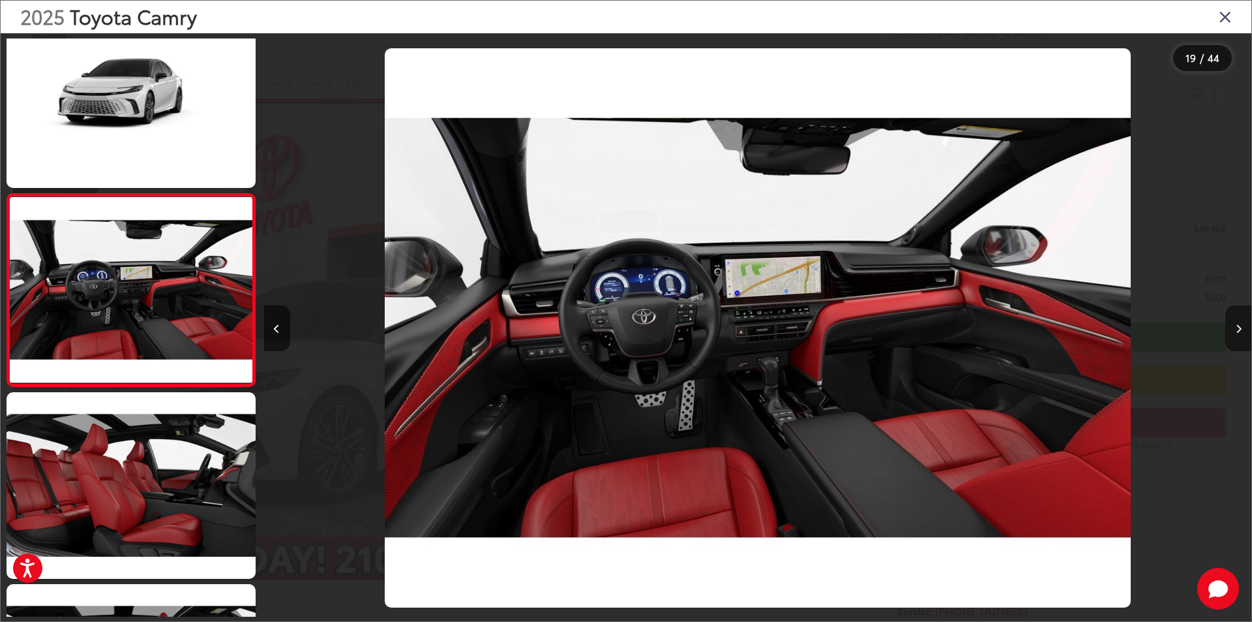
click at [1238, 329] on icon "Next image" at bounding box center [1239, 328] width 6 height 9
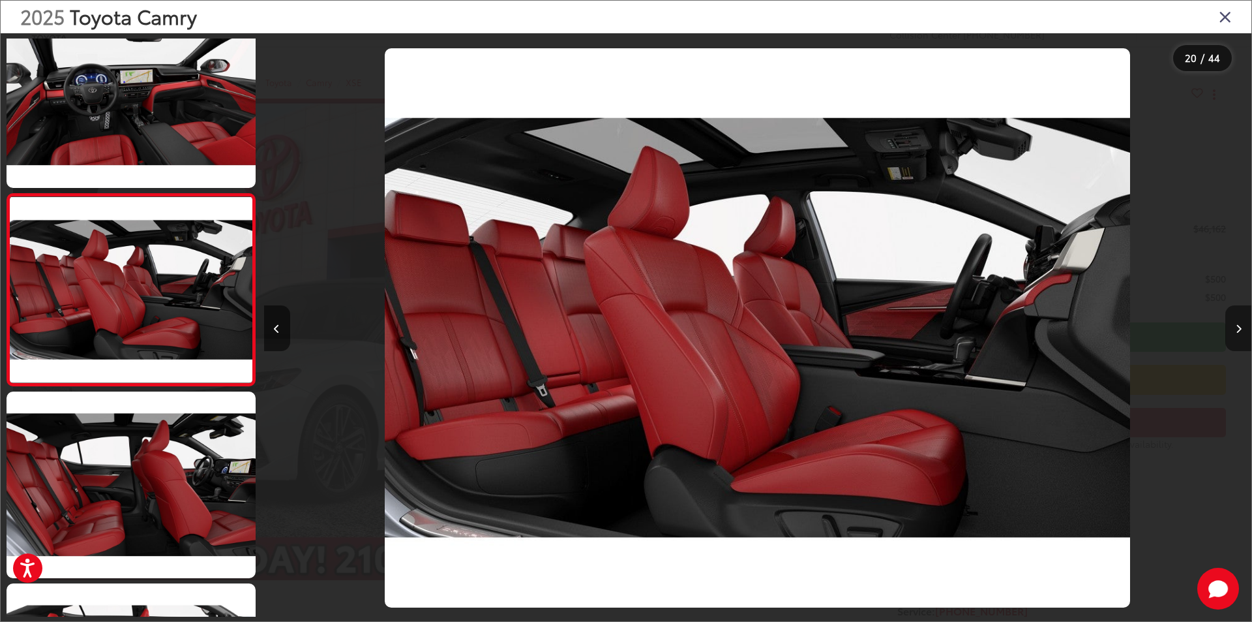
click at [1238, 329] on icon "Next image" at bounding box center [1239, 328] width 6 height 9
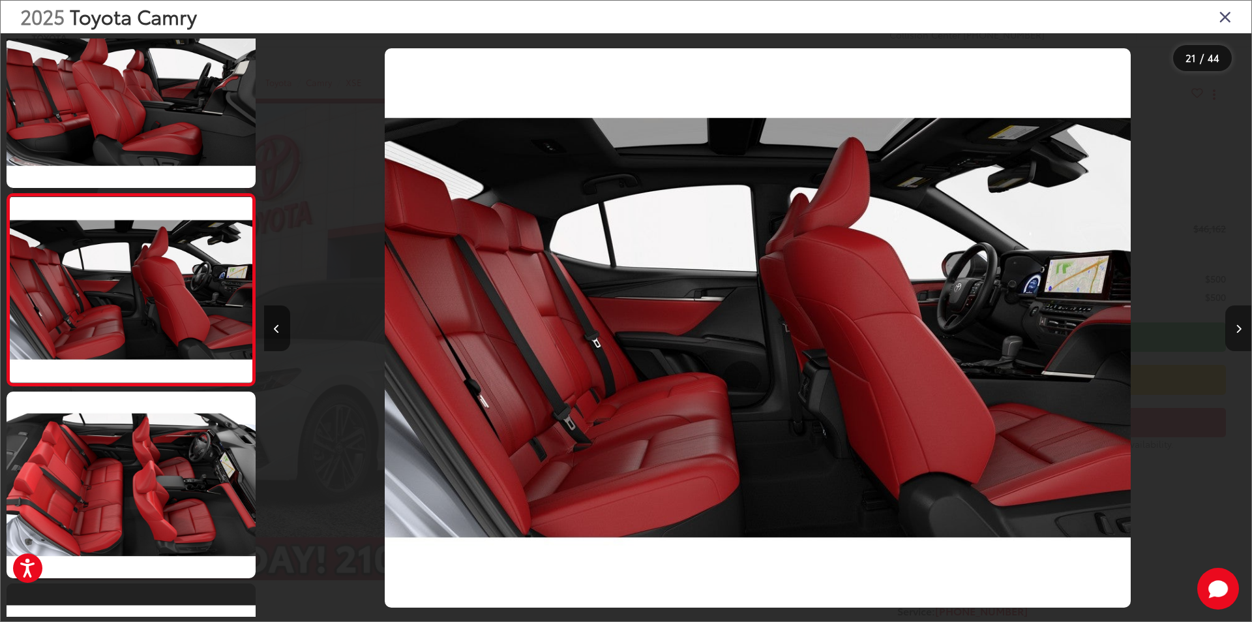
click at [1238, 329] on icon "Next image" at bounding box center [1239, 328] width 6 height 9
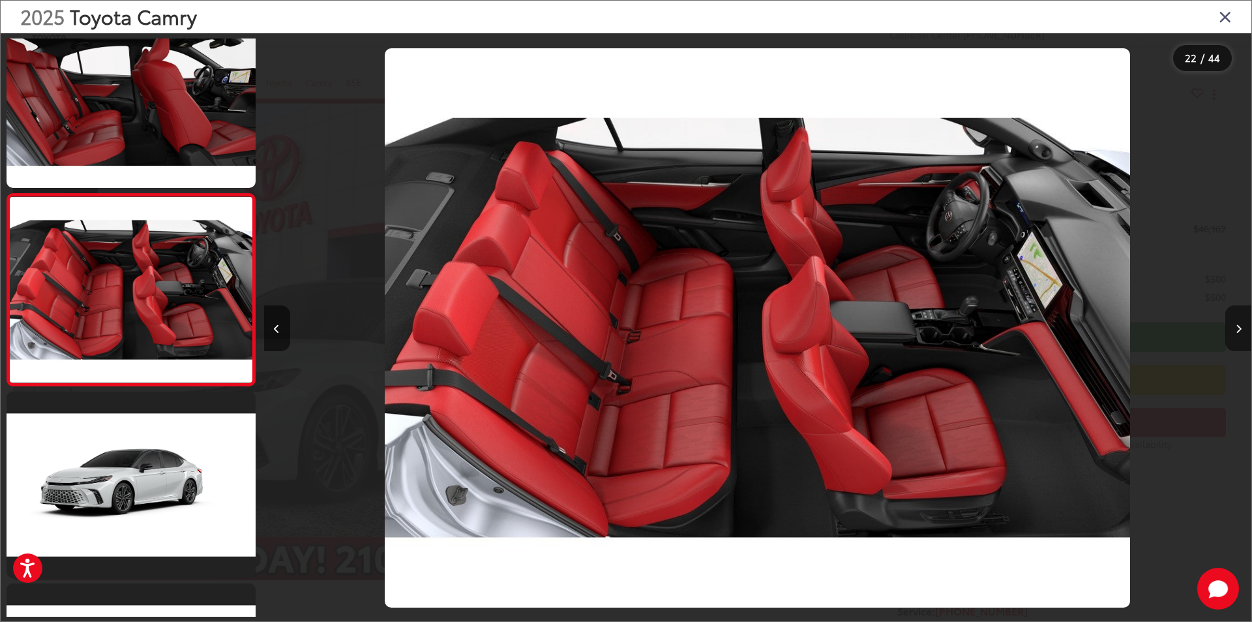
click at [1238, 329] on icon "Next image" at bounding box center [1239, 328] width 6 height 9
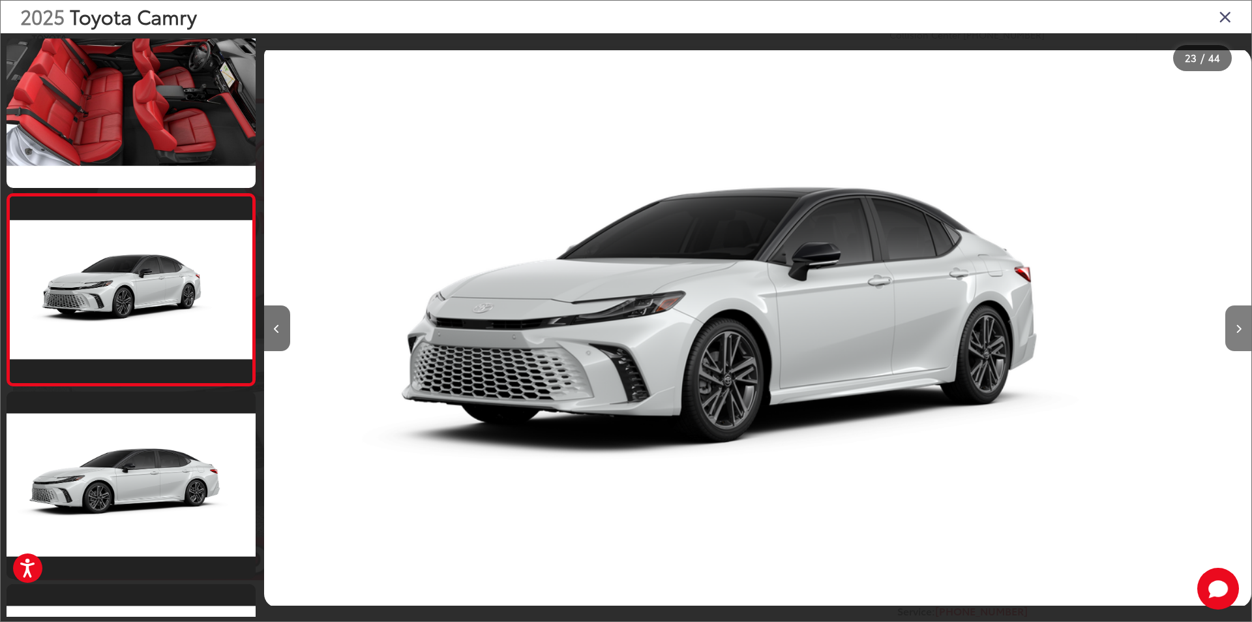
click at [1238, 329] on icon "Next image" at bounding box center [1239, 328] width 6 height 9
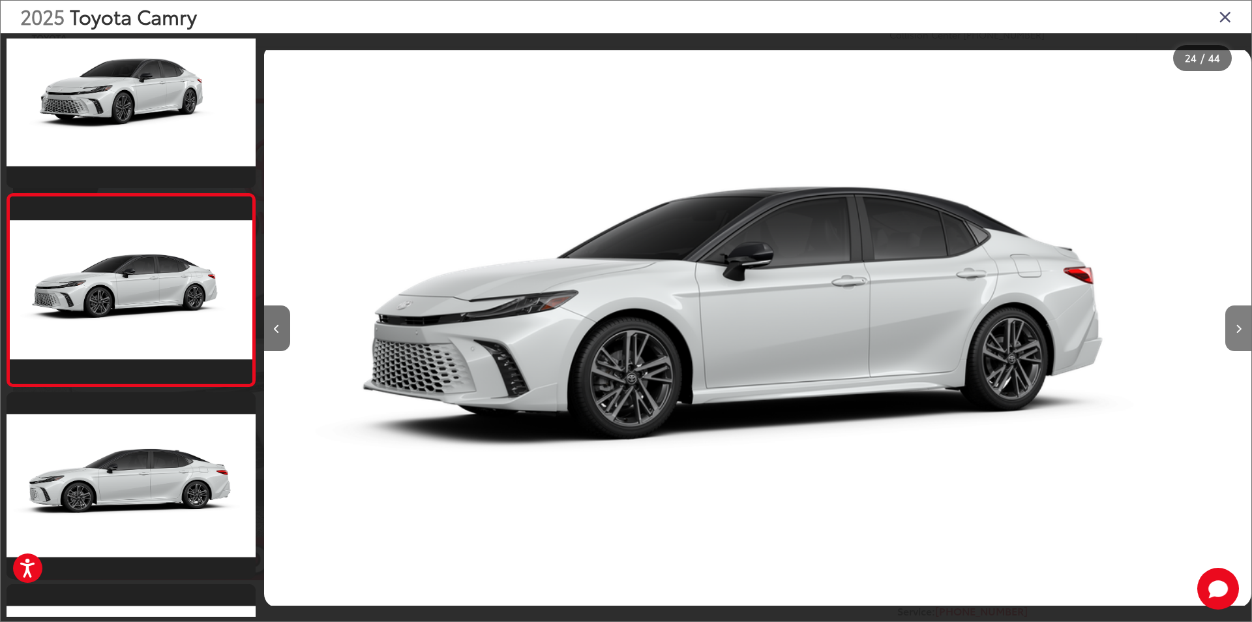
click at [1238, 329] on icon "Next image" at bounding box center [1239, 328] width 6 height 9
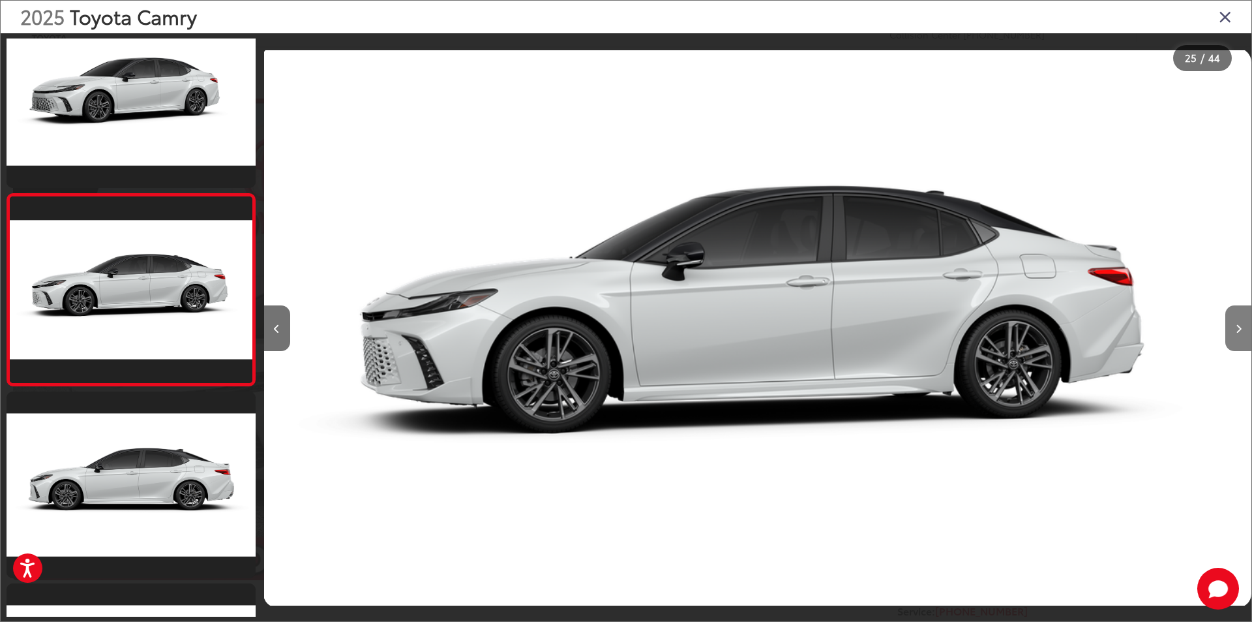
click at [1238, 329] on icon "Next image" at bounding box center [1239, 328] width 6 height 9
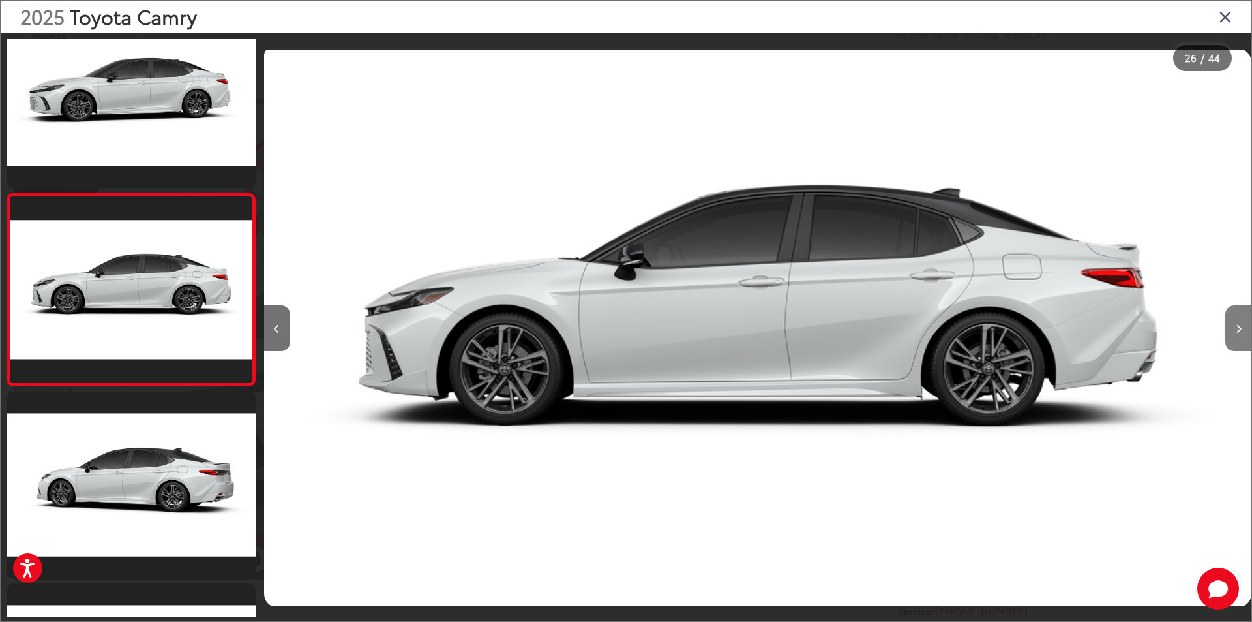
click at [1238, 329] on icon "Next image" at bounding box center [1239, 328] width 6 height 9
